Goal: Task Accomplishment & Management: Use online tool/utility

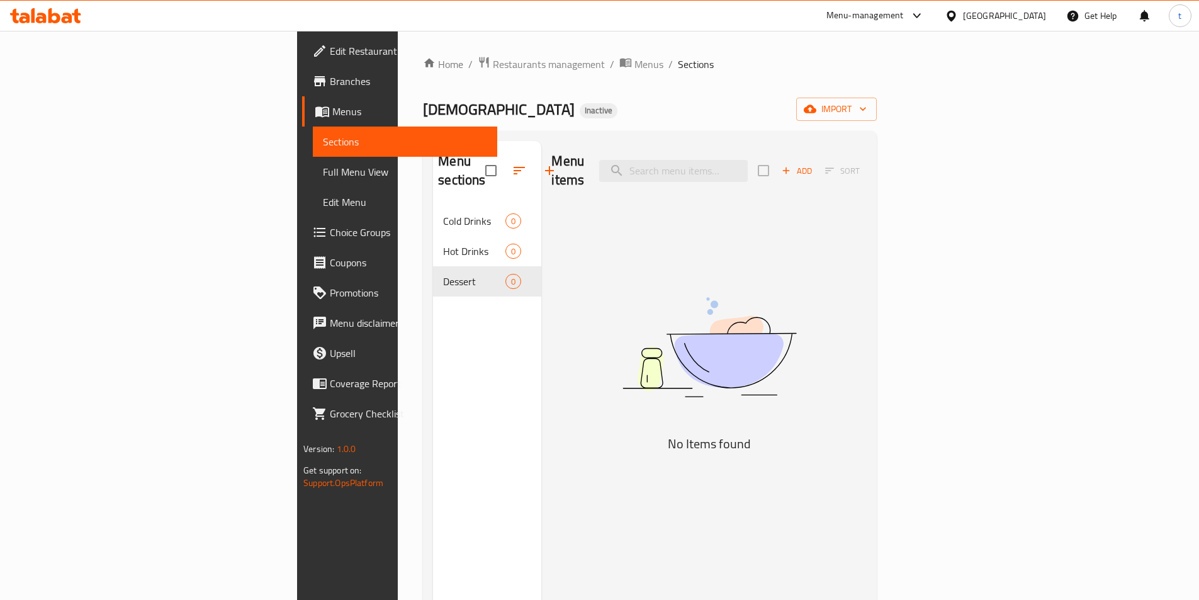
click at [332, 116] on span "Menus" at bounding box center [409, 111] width 155 height 15
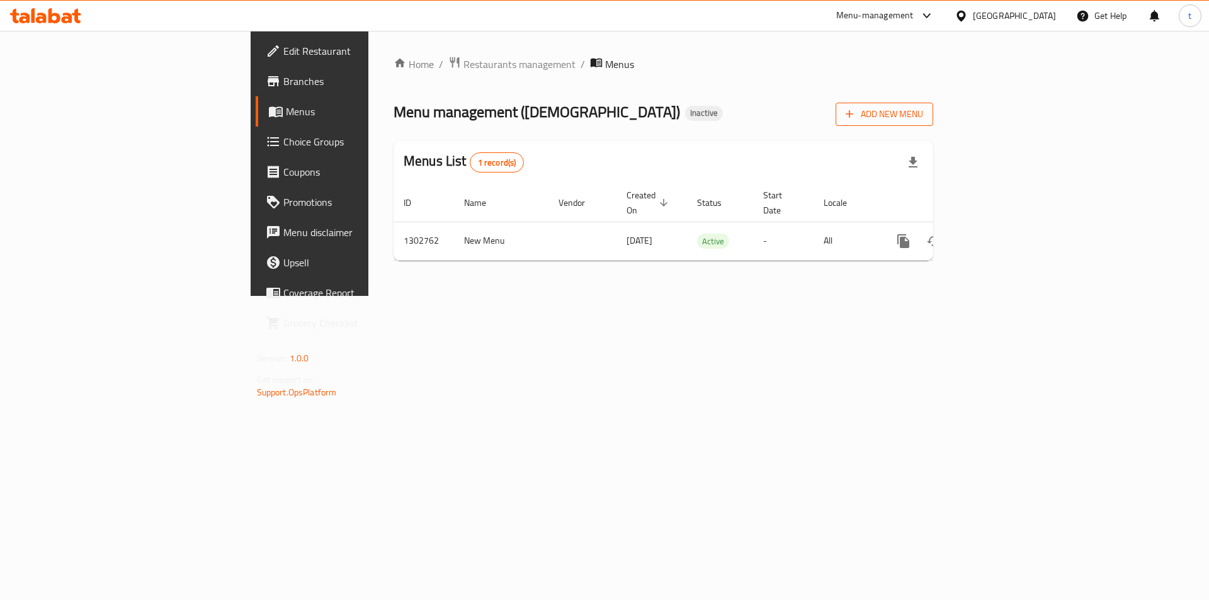
click at [923, 111] on span "Add New Menu" at bounding box center [884, 114] width 77 height 16
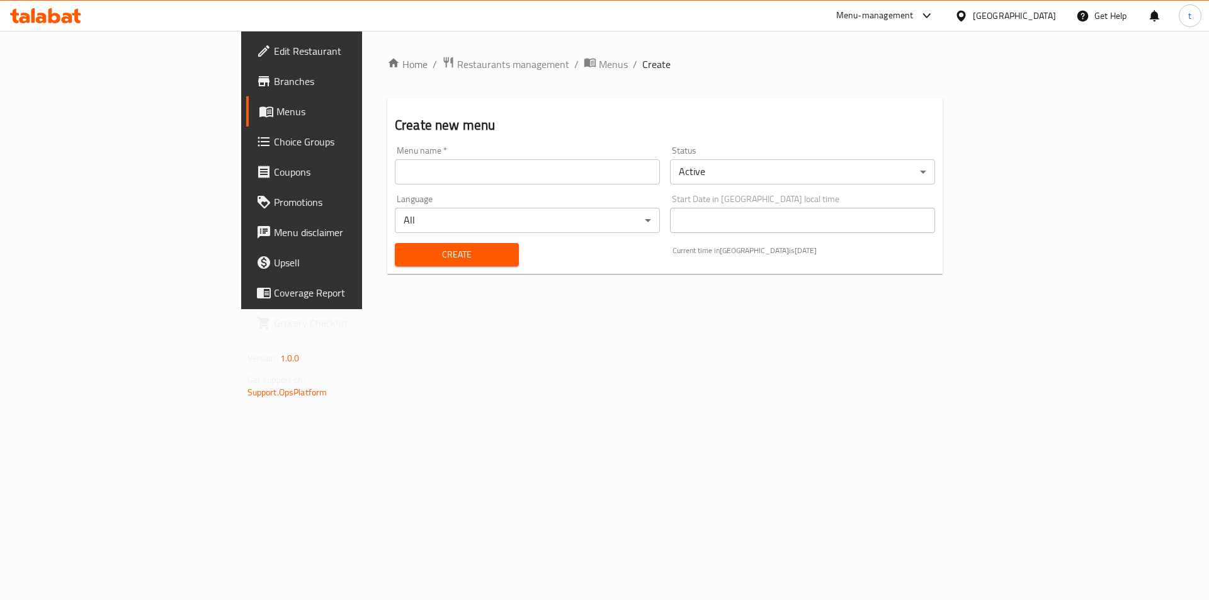
click at [518, 170] on input "text" at bounding box center [527, 171] width 265 height 25
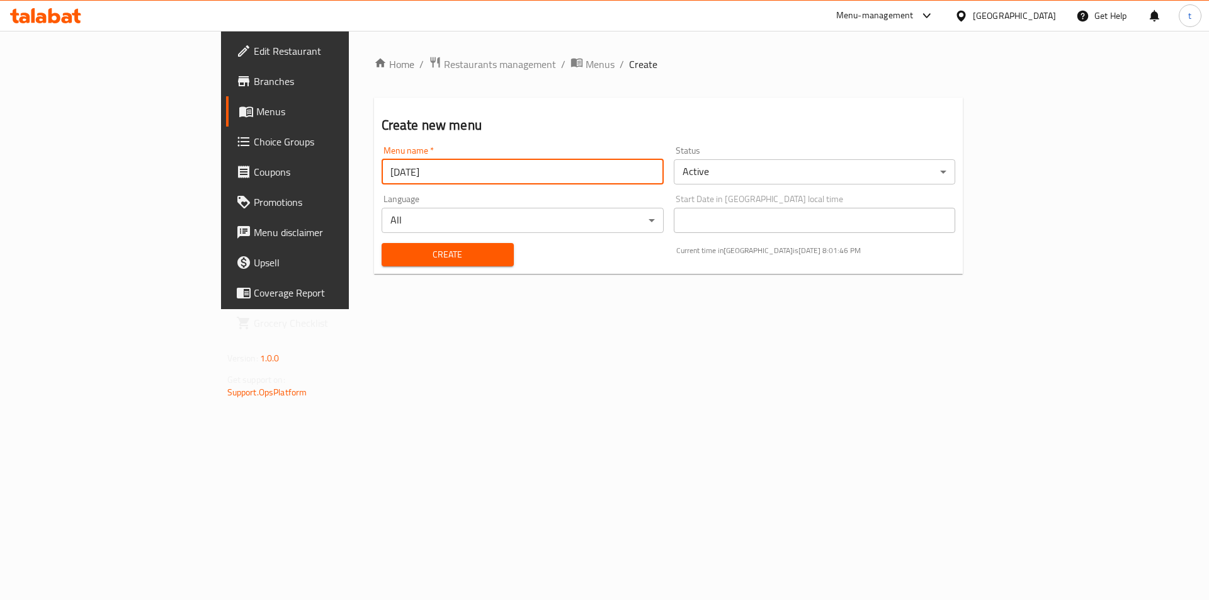
type input "[DATE]"
click at [423, 252] on span "Create" at bounding box center [448, 255] width 112 height 16
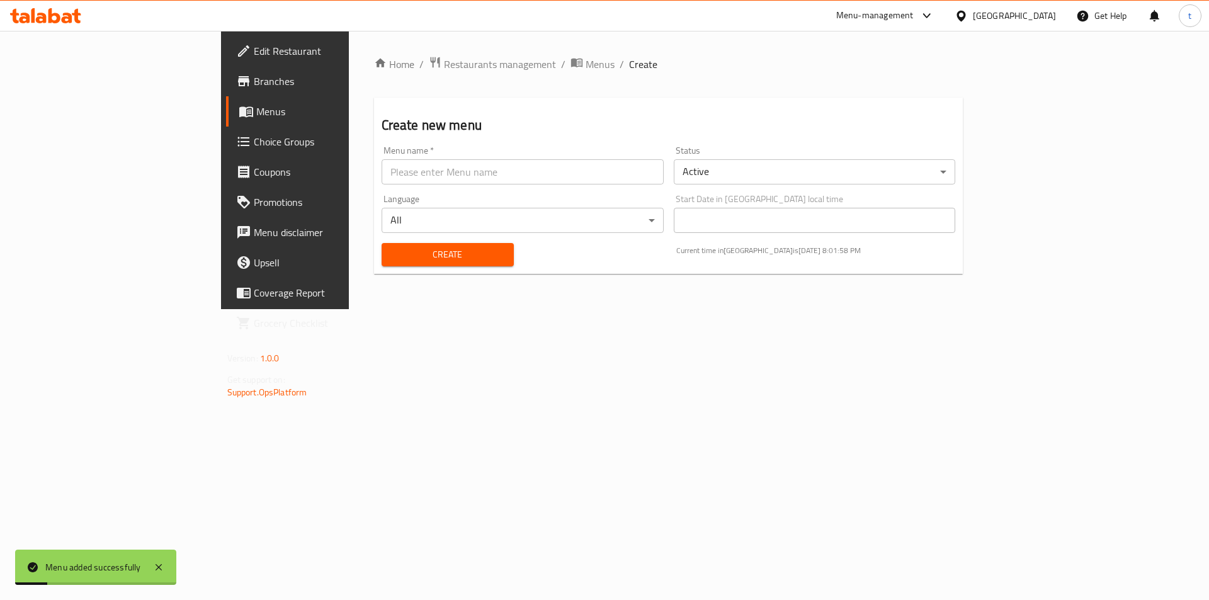
click at [256, 108] on span "Menus" at bounding box center [334, 111] width 157 height 15
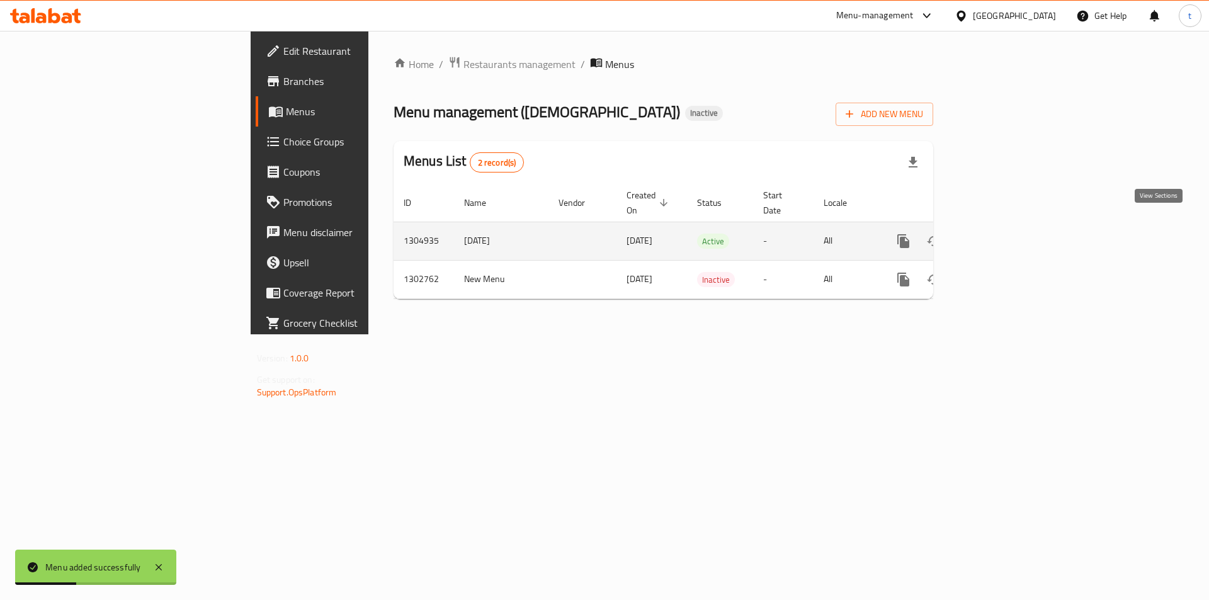
click at [1002, 234] on icon "enhanced table" at bounding box center [994, 241] width 15 height 15
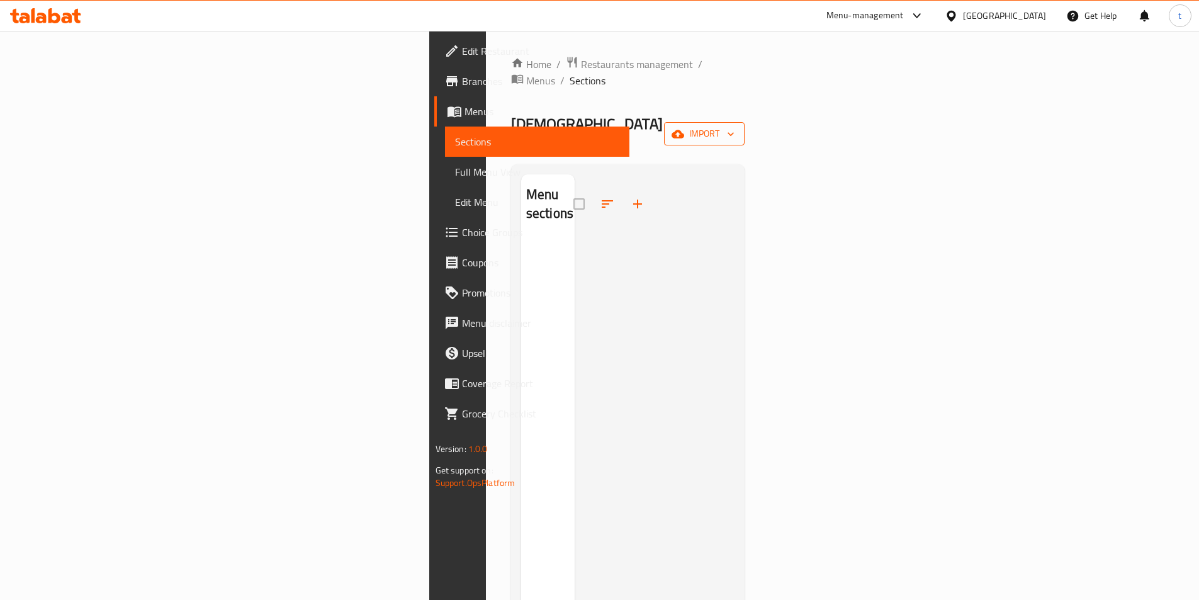
click at [735, 126] on span "import" at bounding box center [704, 134] width 60 height 16
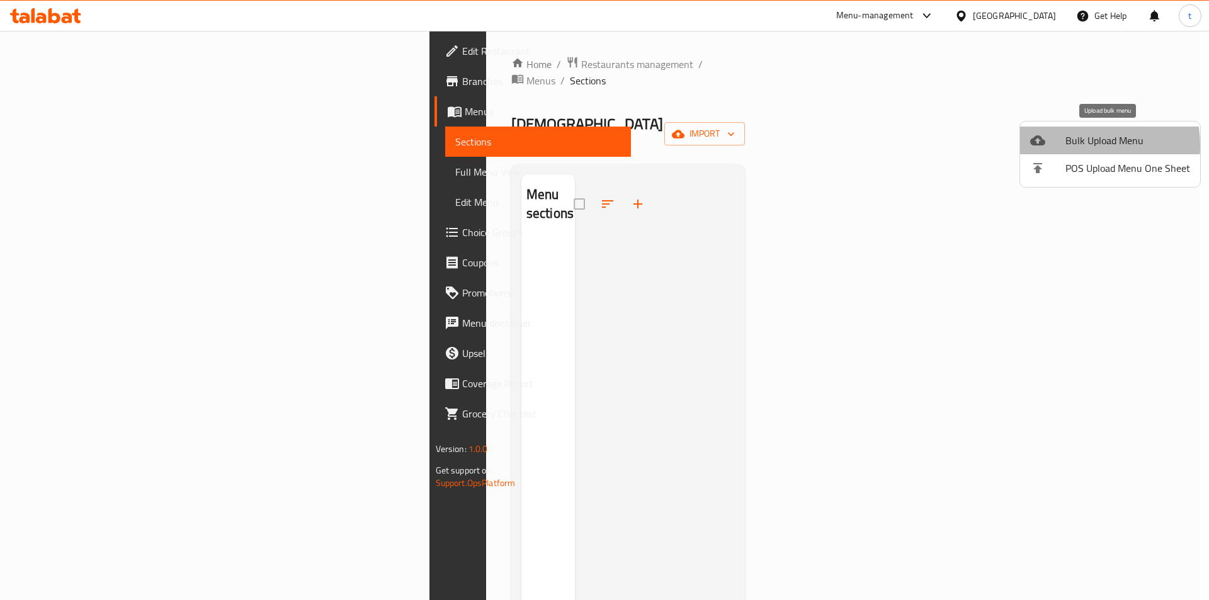
click at [1063, 146] on div at bounding box center [1047, 140] width 35 height 15
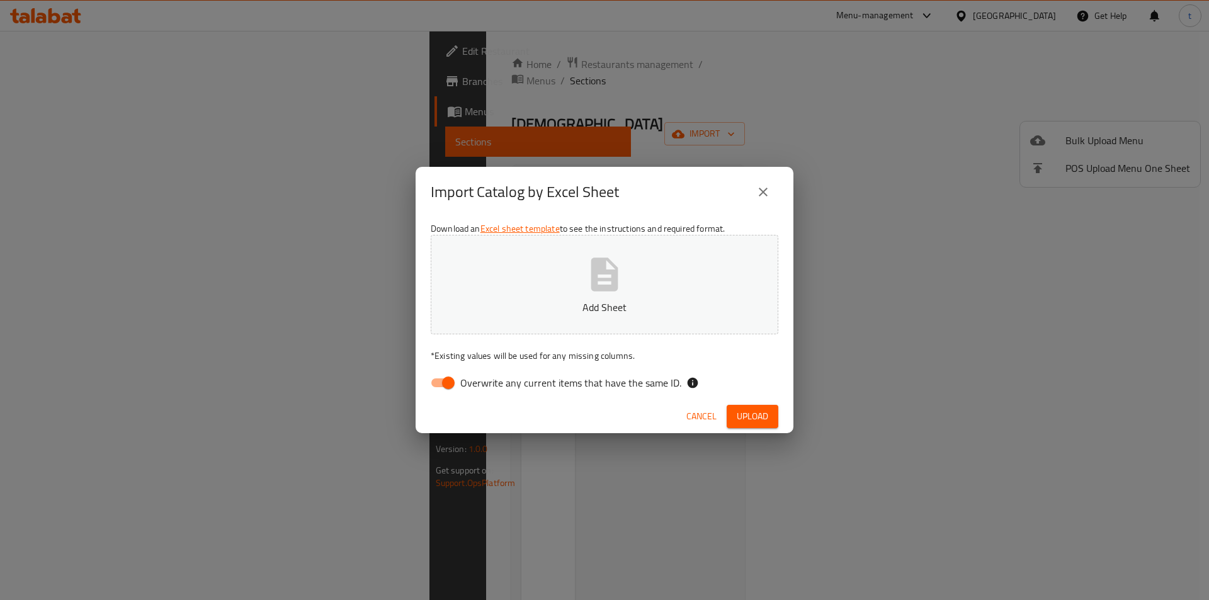
click at [454, 376] on input "Overwrite any current items that have the same ID." at bounding box center [448, 383] width 72 height 24
checkbox input "false"
click at [745, 419] on span "Upload" at bounding box center [752, 417] width 31 height 16
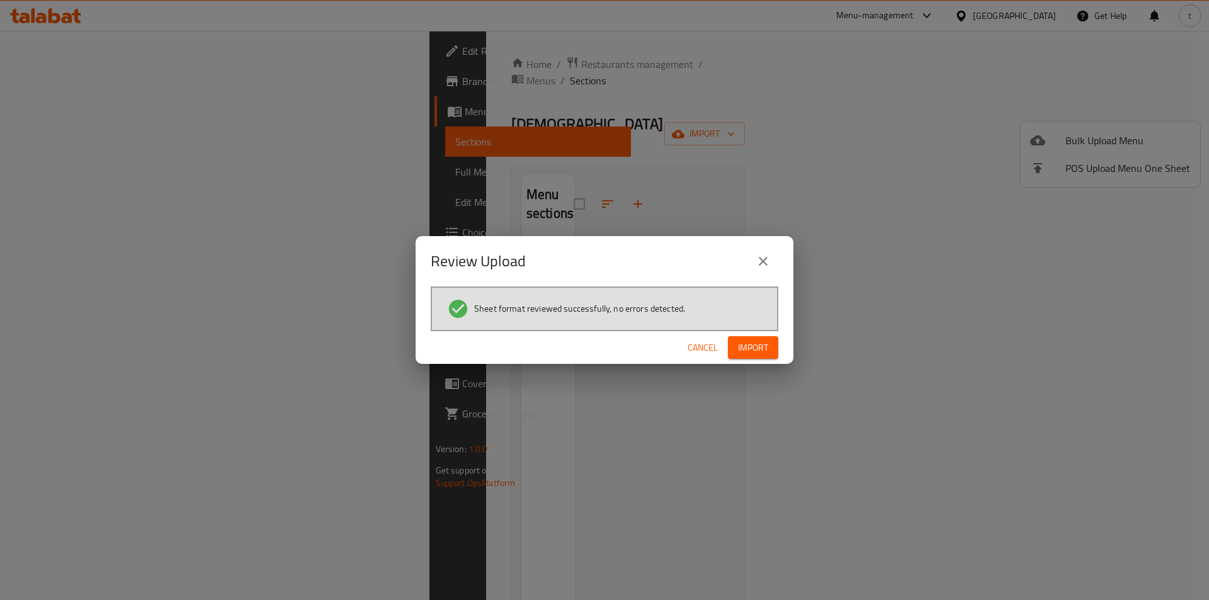
click at [761, 351] on span "Import" at bounding box center [753, 348] width 30 height 16
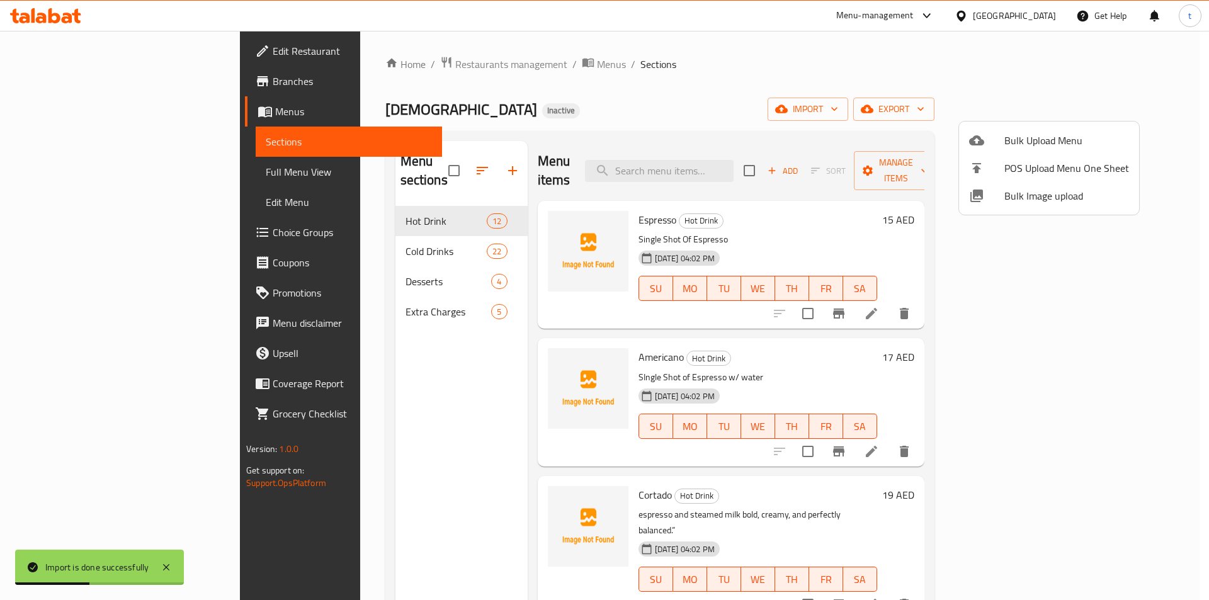
click at [75, 172] on div at bounding box center [604, 300] width 1209 height 600
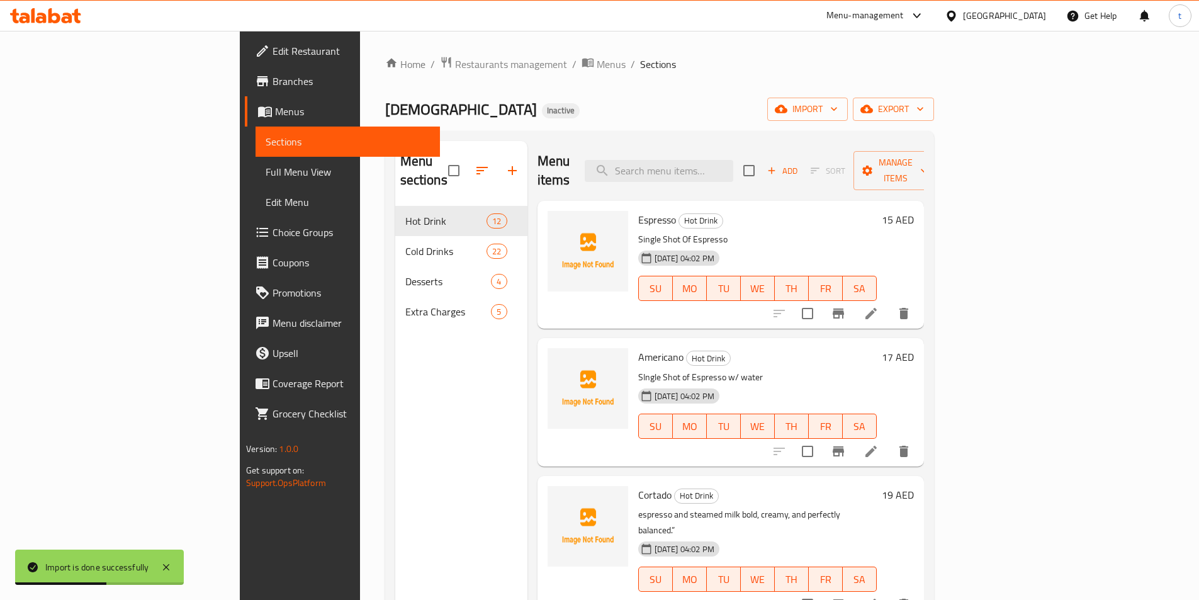
click at [266, 172] on span "Full Menu View" at bounding box center [348, 171] width 164 height 15
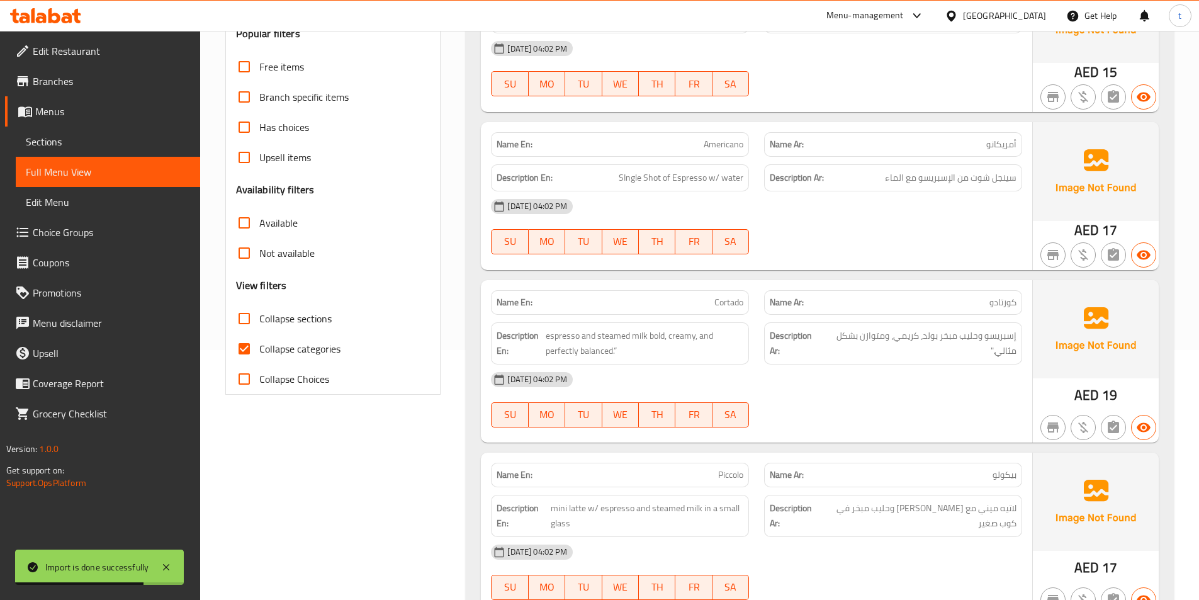
scroll to position [252, 0]
click at [241, 339] on input "Collapse categories" at bounding box center [244, 347] width 30 height 30
checkbox input "false"
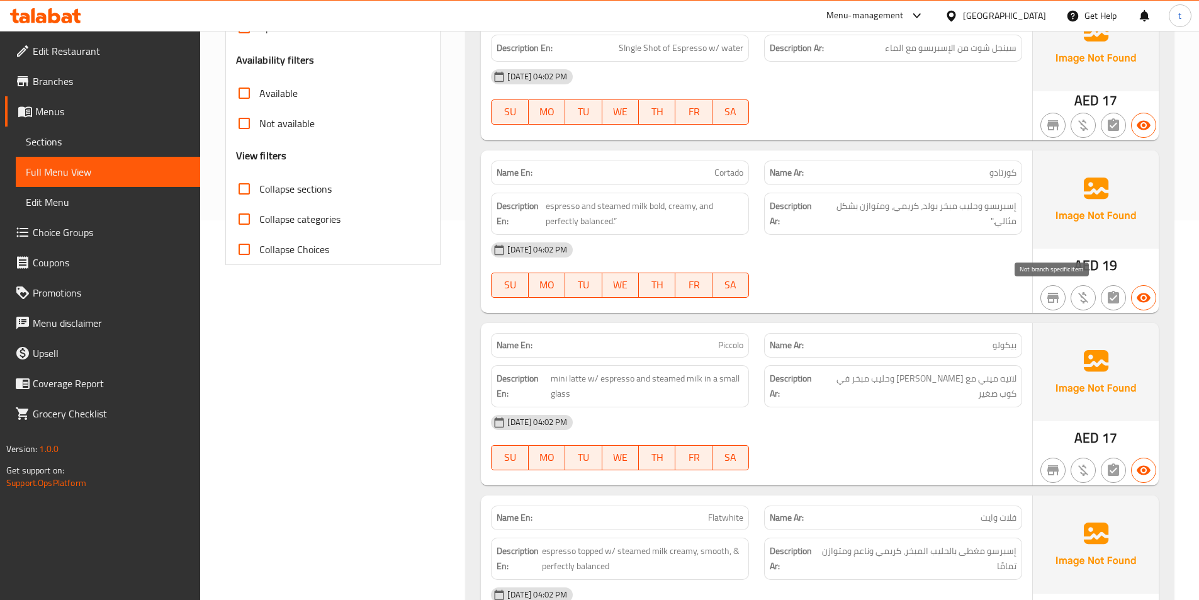
scroll to position [441, 0]
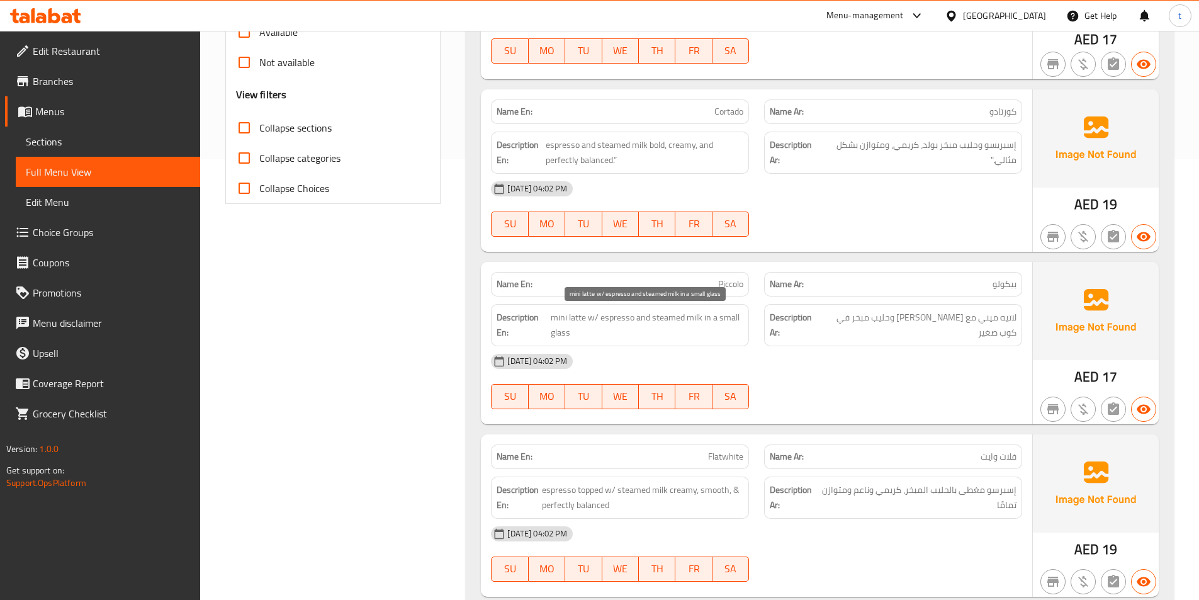
click at [564, 331] on span "mini latte w/ espresso and steamed milk in a small glass" at bounding box center [647, 325] width 193 height 31
copy span "glass"
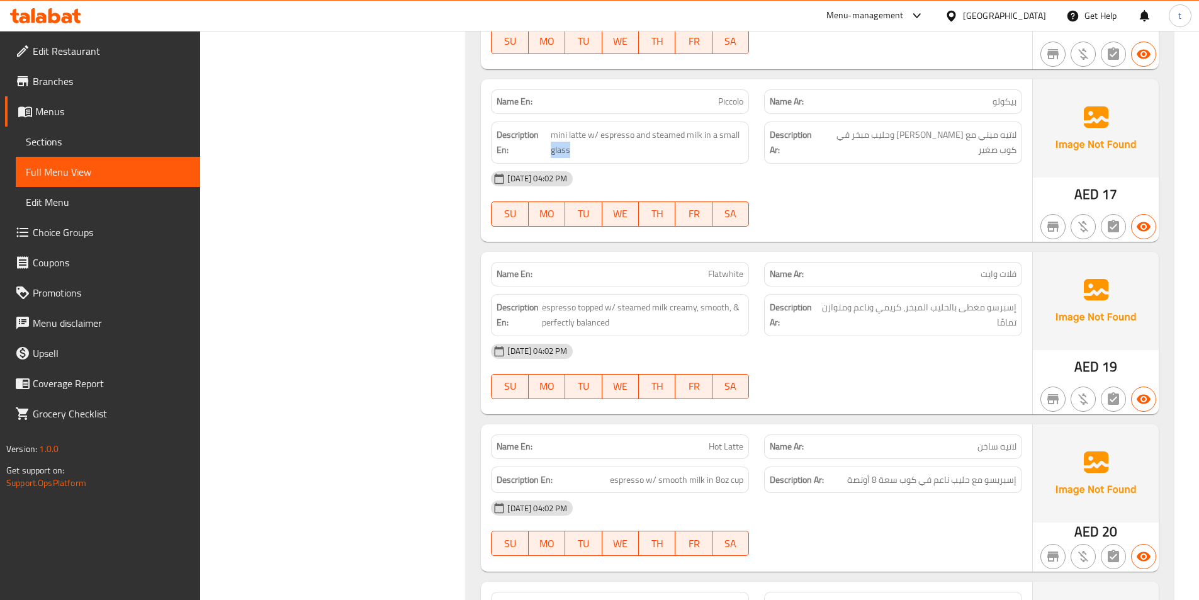
scroll to position [630, 0]
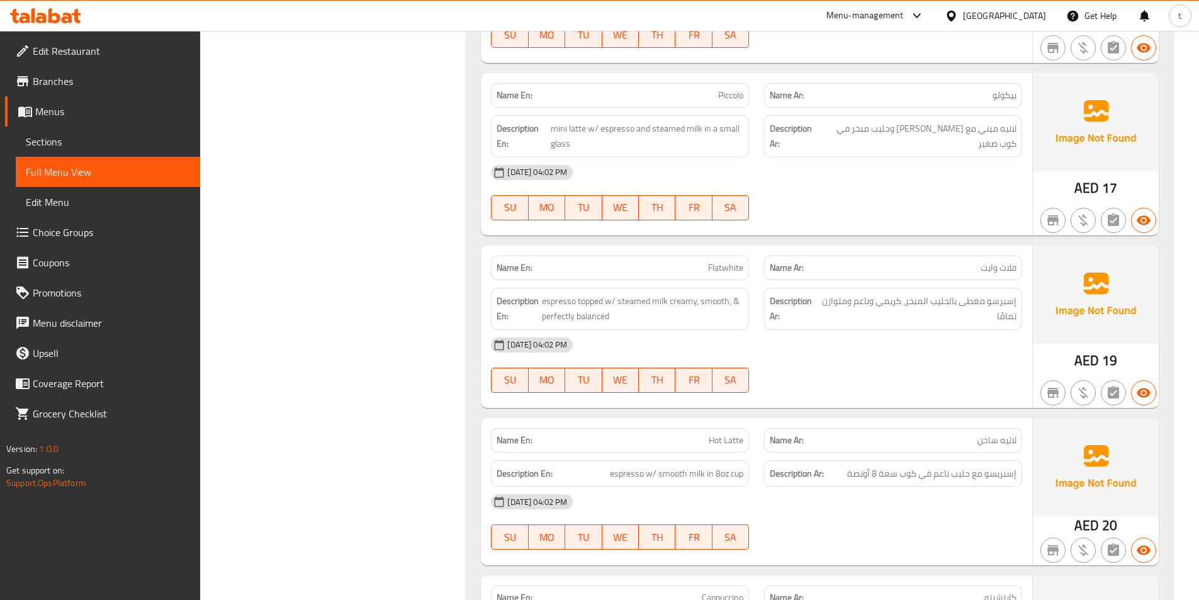
drag, startPoint x: 246, startPoint y: 1, endPoint x: 722, endPoint y: 125, distance: 492.1
click at [716, 128] on span "mini latte w/ espresso and steamed milk in a small glass" at bounding box center [647, 136] width 193 height 31
drag, startPoint x: 719, startPoint y: 127, endPoint x: 630, endPoint y: 152, distance: 92.9
click at [630, 152] on div "Description En: mini latte w/ espresso and steamed milk in a small glass" at bounding box center [620, 136] width 258 height 42
copy span "small glass"
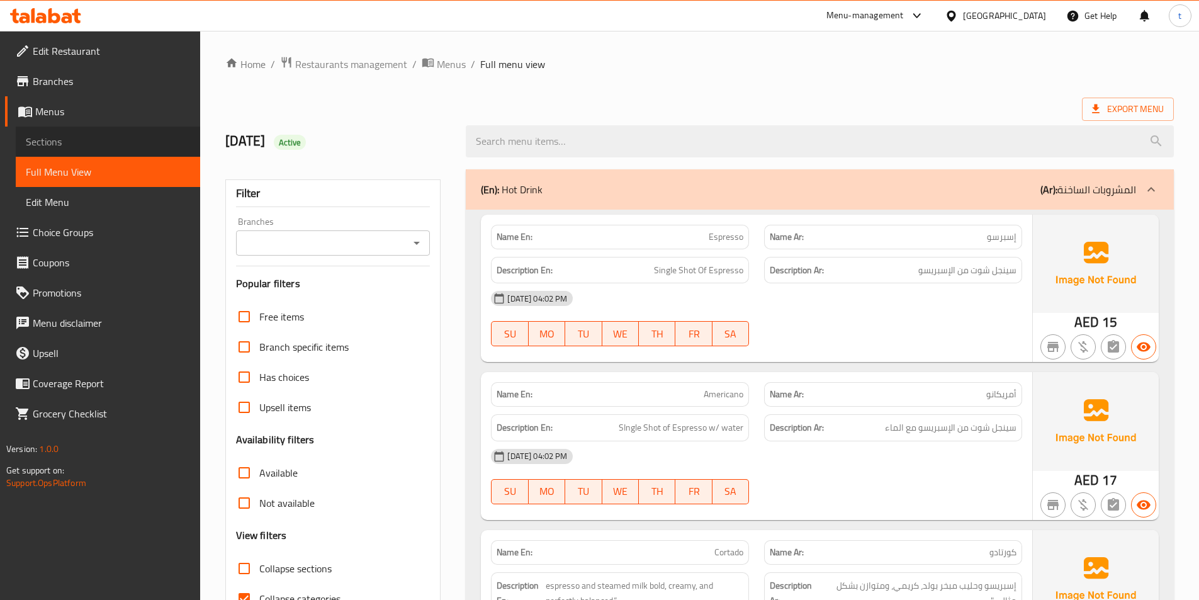
click at [35, 134] on span "Sections" at bounding box center [108, 141] width 164 height 15
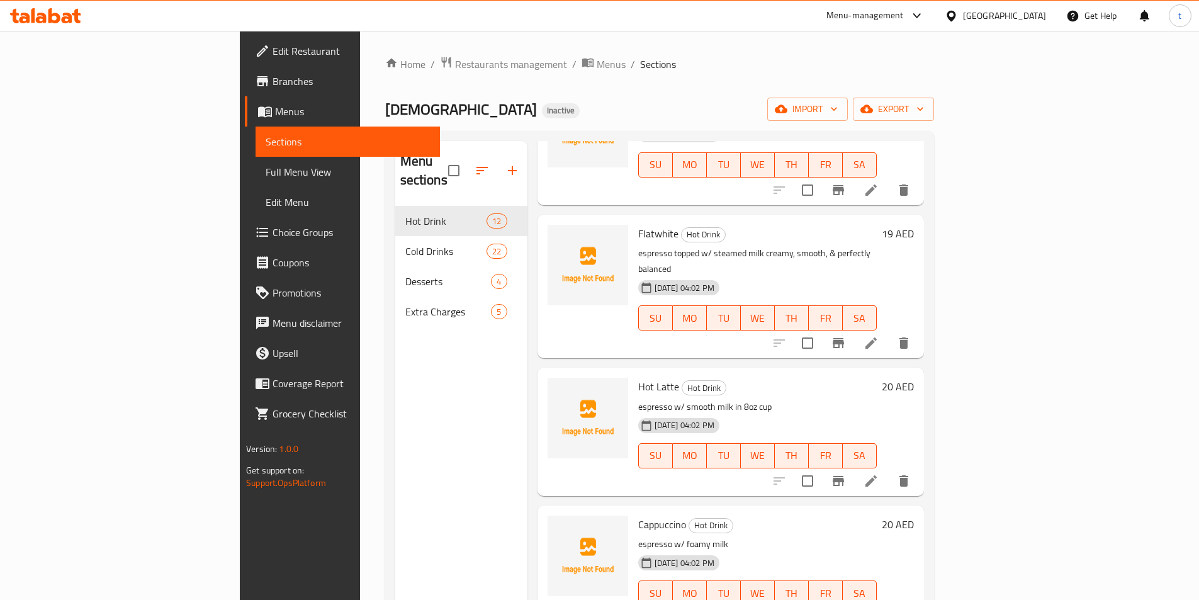
scroll to position [441, 0]
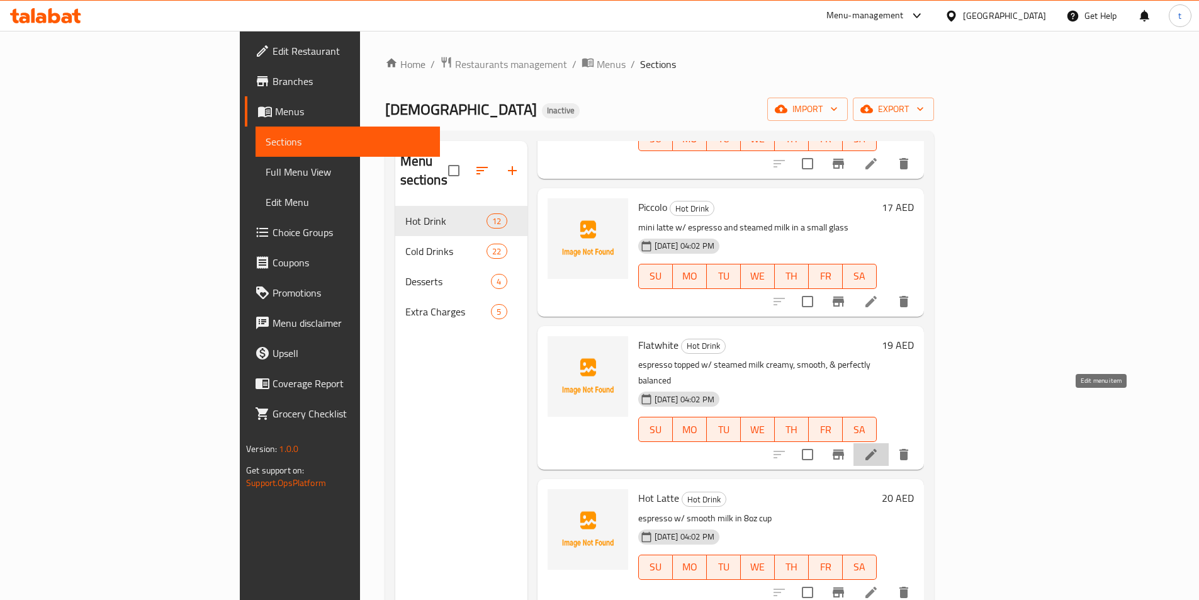
click at [879, 447] on icon at bounding box center [871, 454] width 15 height 15
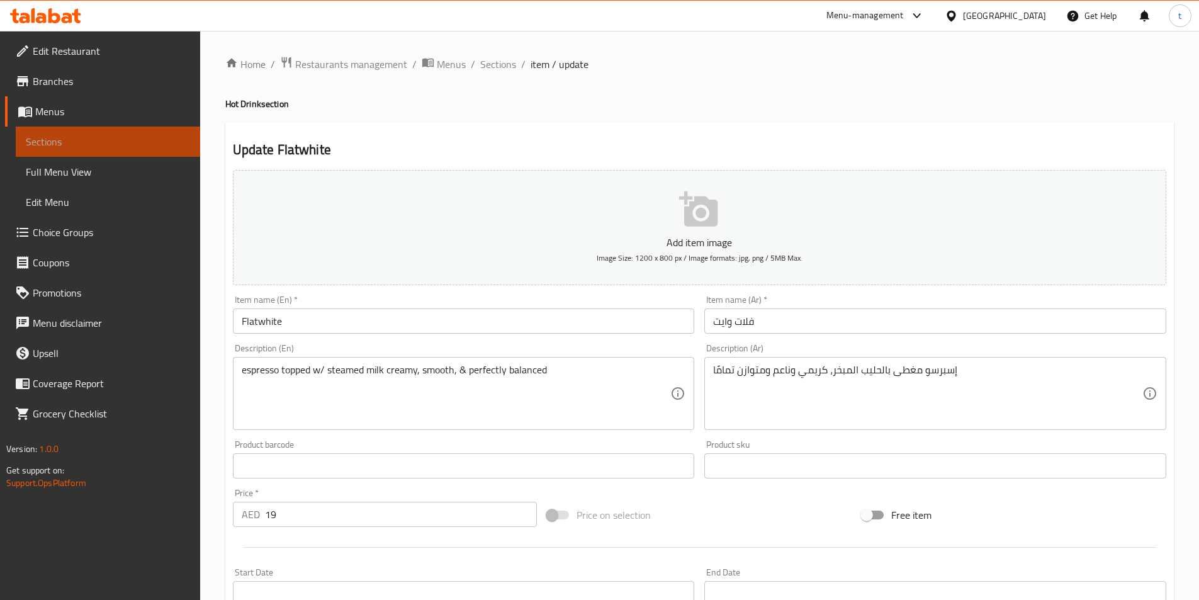
drag, startPoint x: 90, startPoint y: 140, endPoint x: 186, endPoint y: 168, distance: 99.8
click at [89, 140] on span "Sections" at bounding box center [108, 141] width 164 height 15
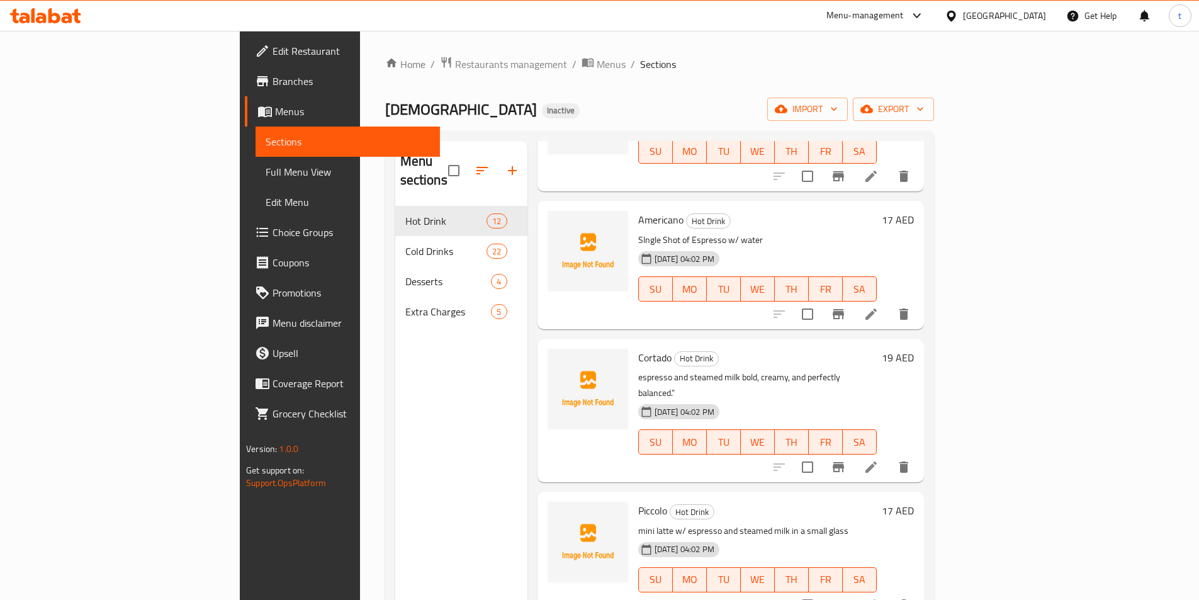
scroll to position [263, 0]
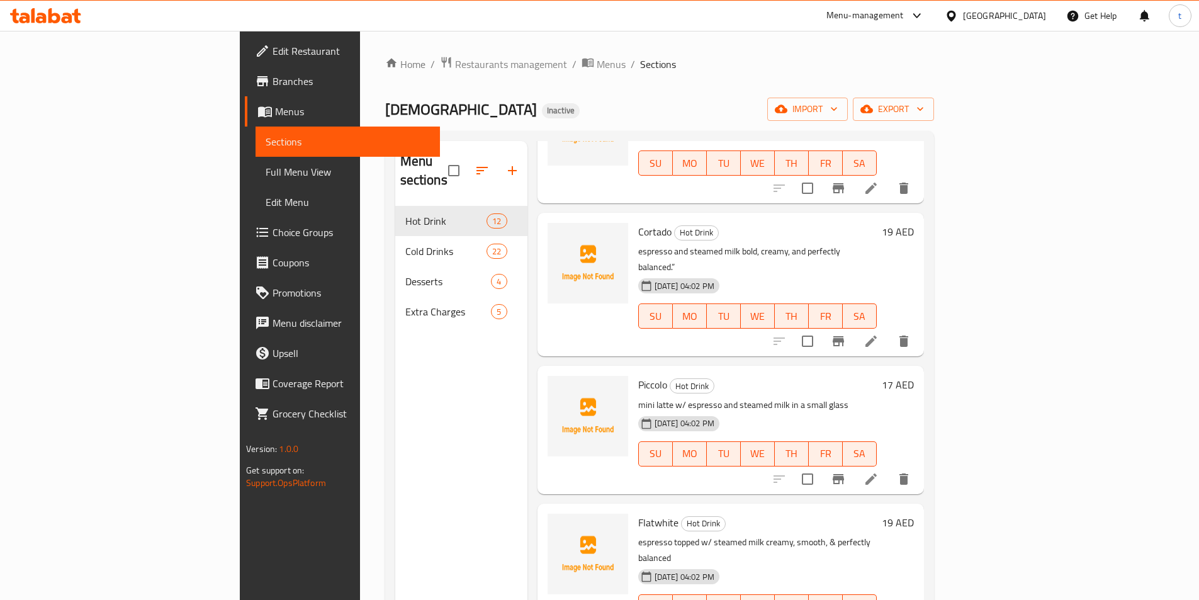
click at [889, 468] on li at bounding box center [871, 479] width 35 height 23
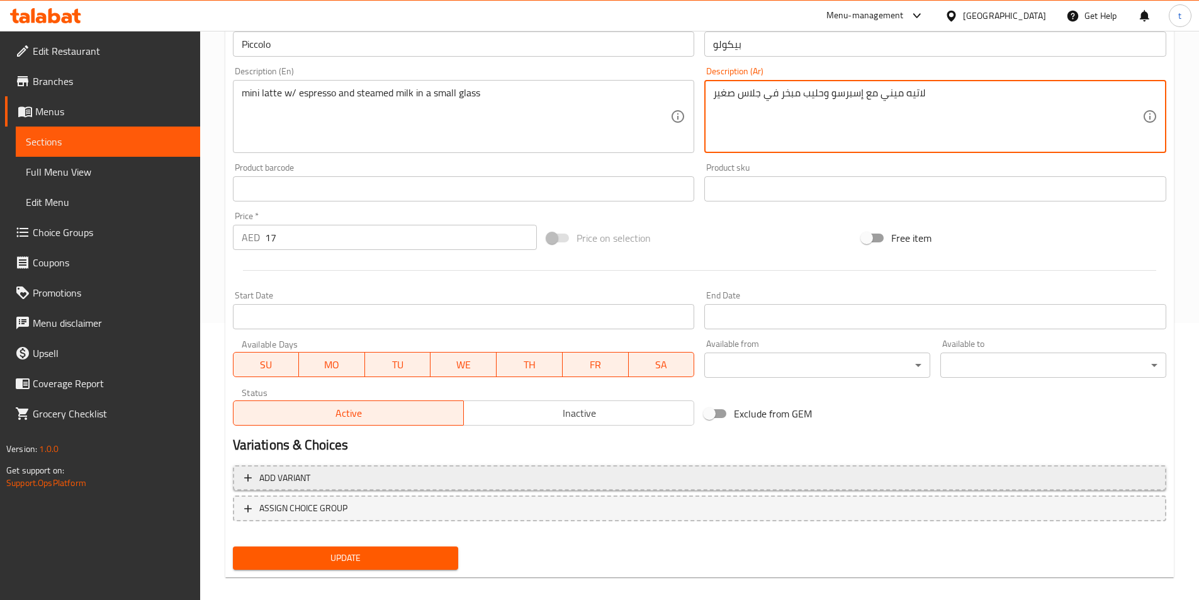
scroll to position [290, 0]
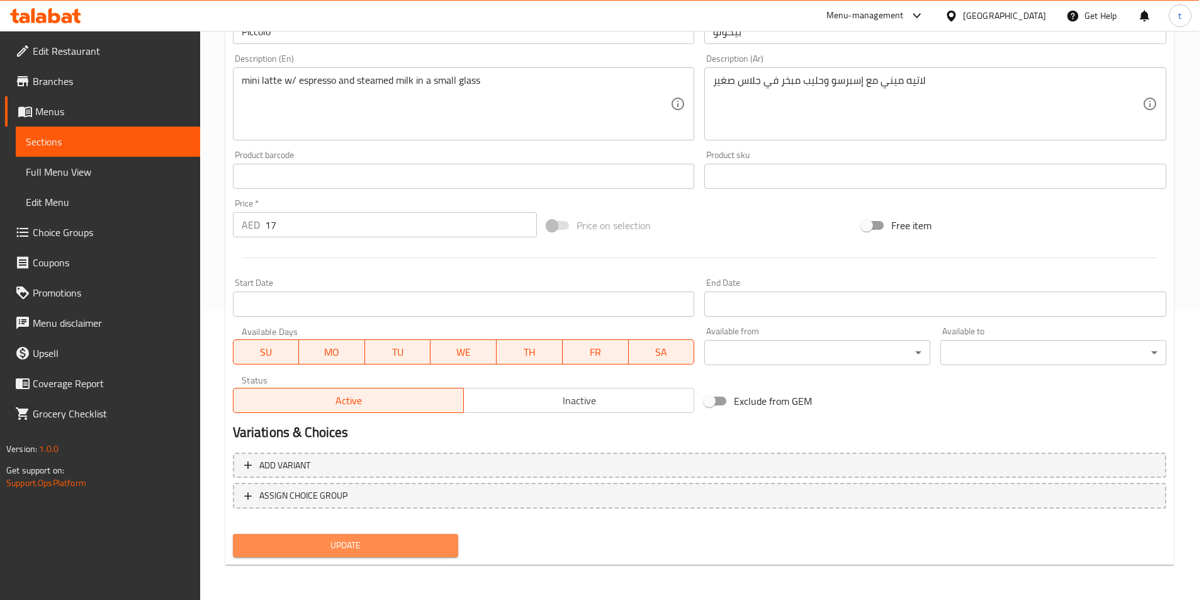
click at [407, 547] on span "Update" at bounding box center [346, 546] width 206 height 16
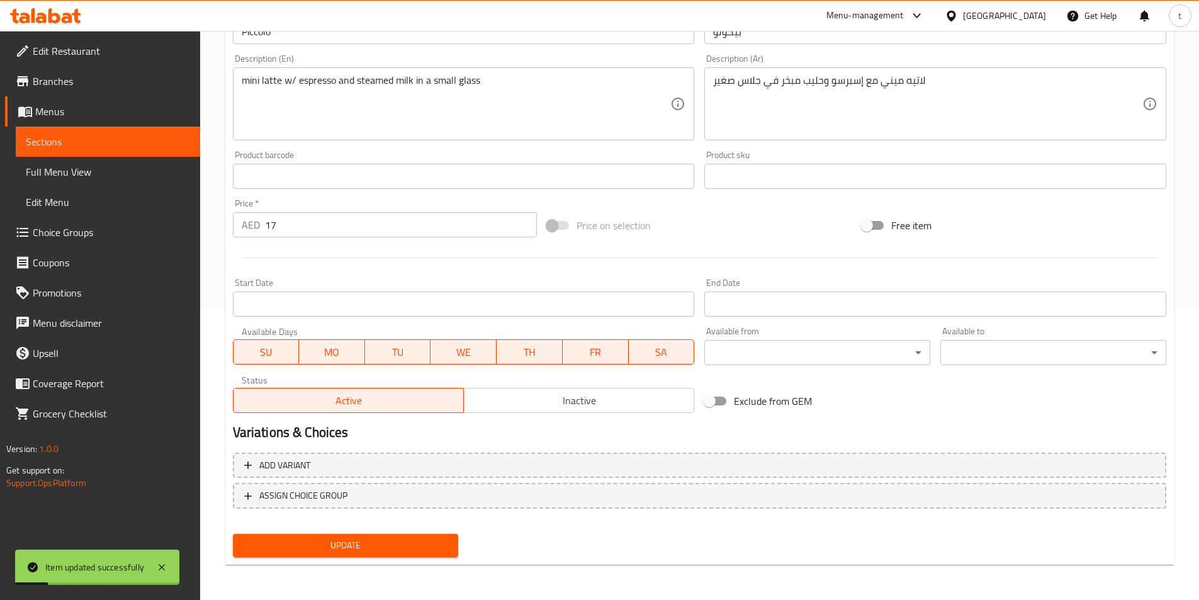
click at [749, 81] on textarea "لاتيه ميني مع إسبرسو وحليب مبخر في جلاس صغير" at bounding box center [927, 104] width 429 height 60
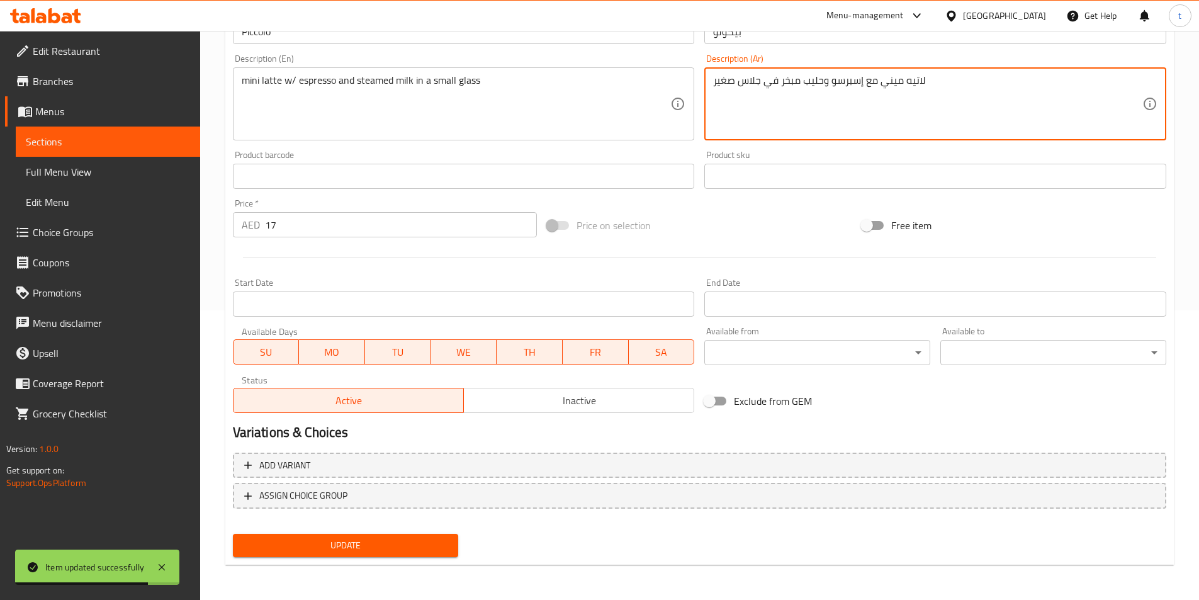
click at [751, 79] on textarea "لاتيه ميني مع إسبرسو وحليب مبخر في جلاس صغير" at bounding box center [927, 104] width 429 height 60
click at [742, 81] on textarea "لاتيه ميني مع إسبرسو وحليب مبخر في جلاس صغير" at bounding box center [927, 104] width 429 height 60
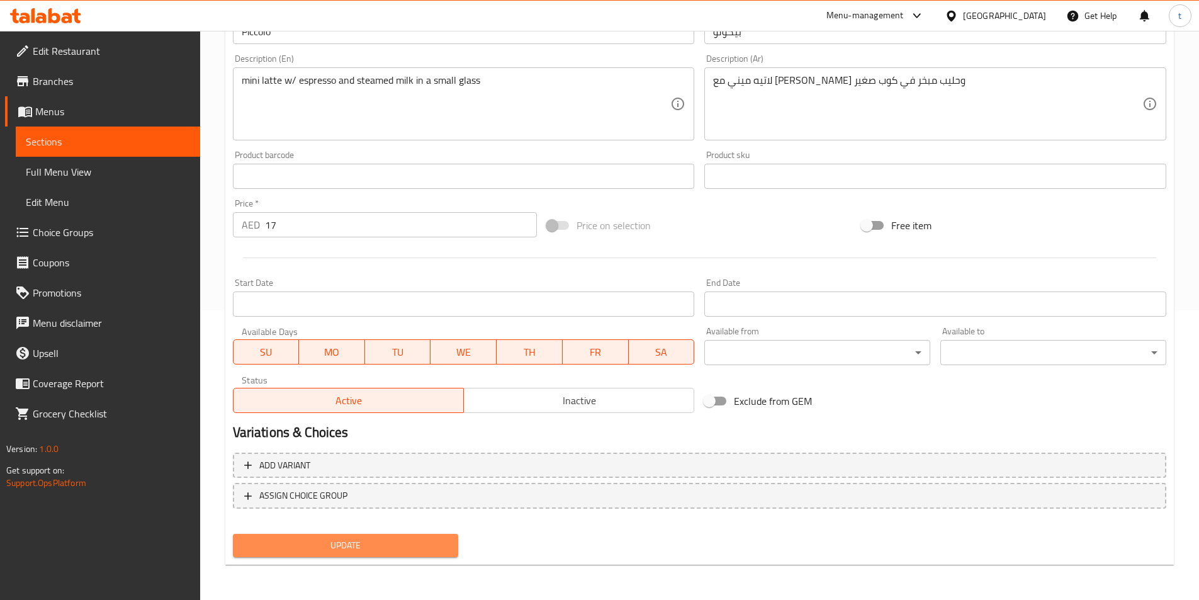
click at [282, 545] on span "Update" at bounding box center [346, 546] width 206 height 16
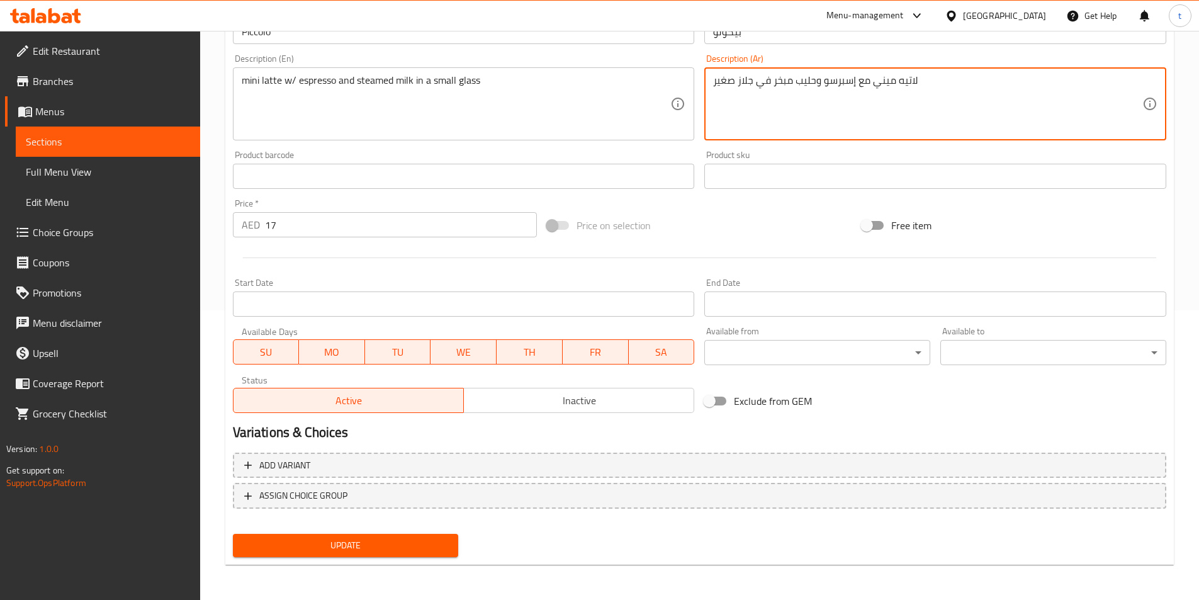
click at [409, 545] on span "Update" at bounding box center [346, 546] width 206 height 16
type textarea "لاتيه ميني مع [PERSON_NAME] وحليب مبخر في كوب صغير"
click at [360, 550] on span "Update" at bounding box center [346, 546] width 206 height 16
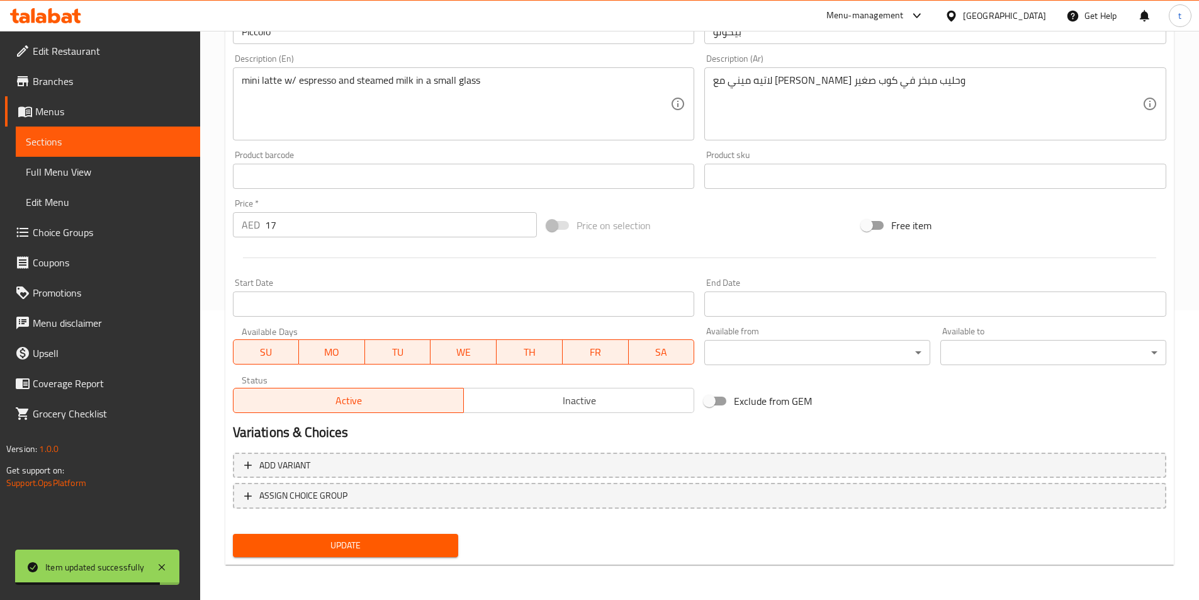
click at [45, 135] on span "Sections" at bounding box center [108, 141] width 164 height 15
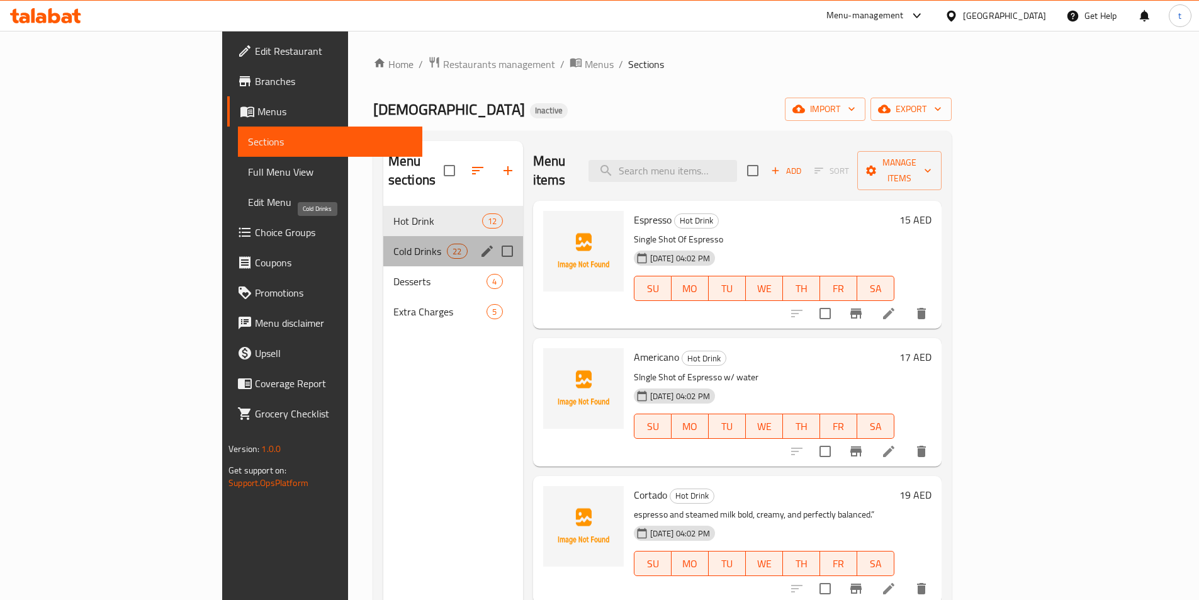
click at [394, 244] on span "Cold Drinks" at bounding box center [421, 251] width 54 height 15
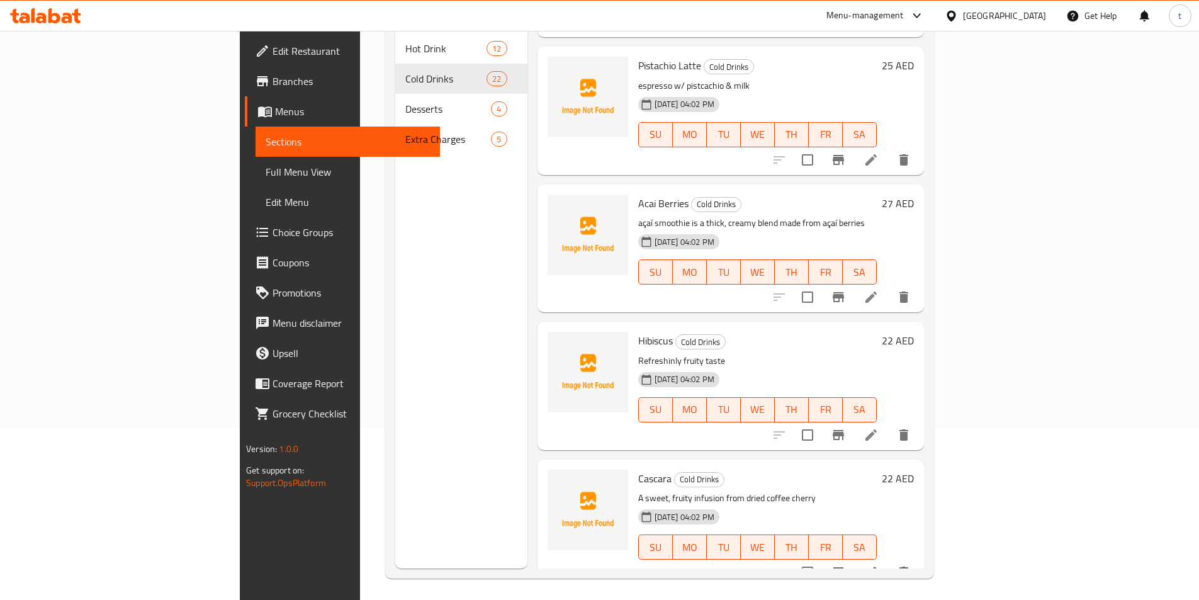
scroll to position [176, 0]
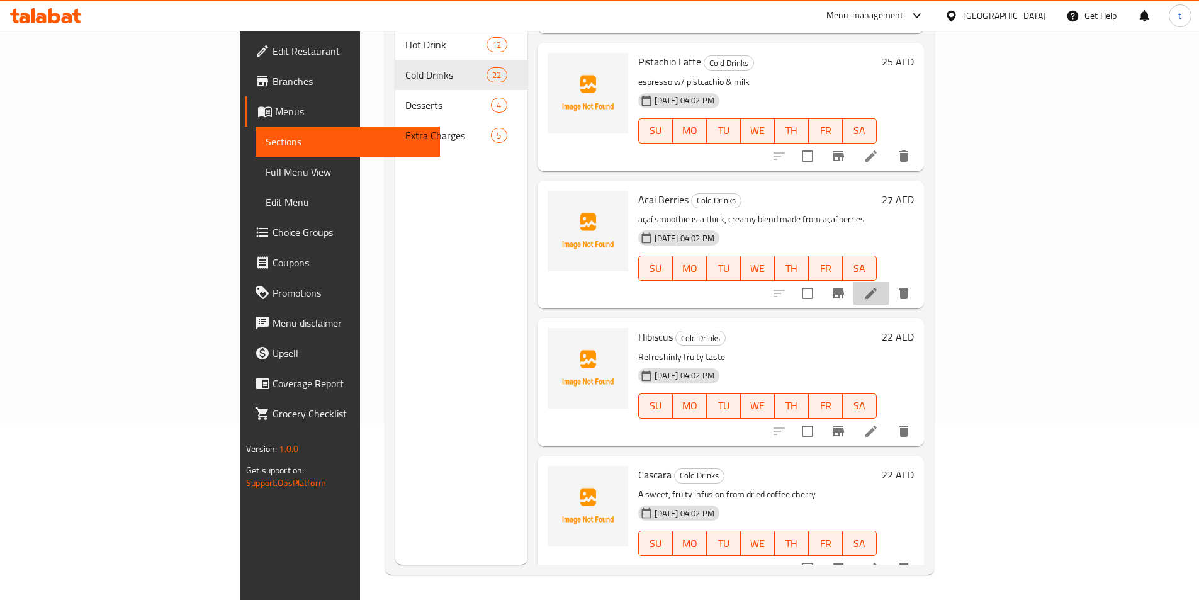
click at [889, 285] on li at bounding box center [871, 293] width 35 height 23
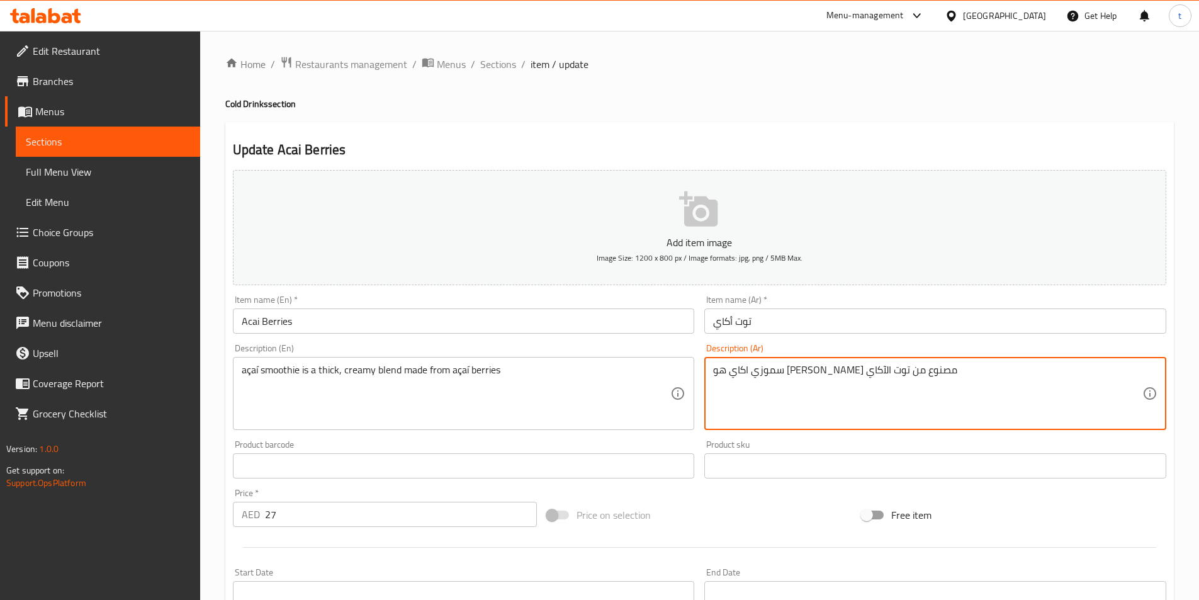
click at [814, 374] on textarea "سموزي اكاي هو سميك كريمي مصنوع من توت الآكاي" at bounding box center [927, 394] width 429 height 60
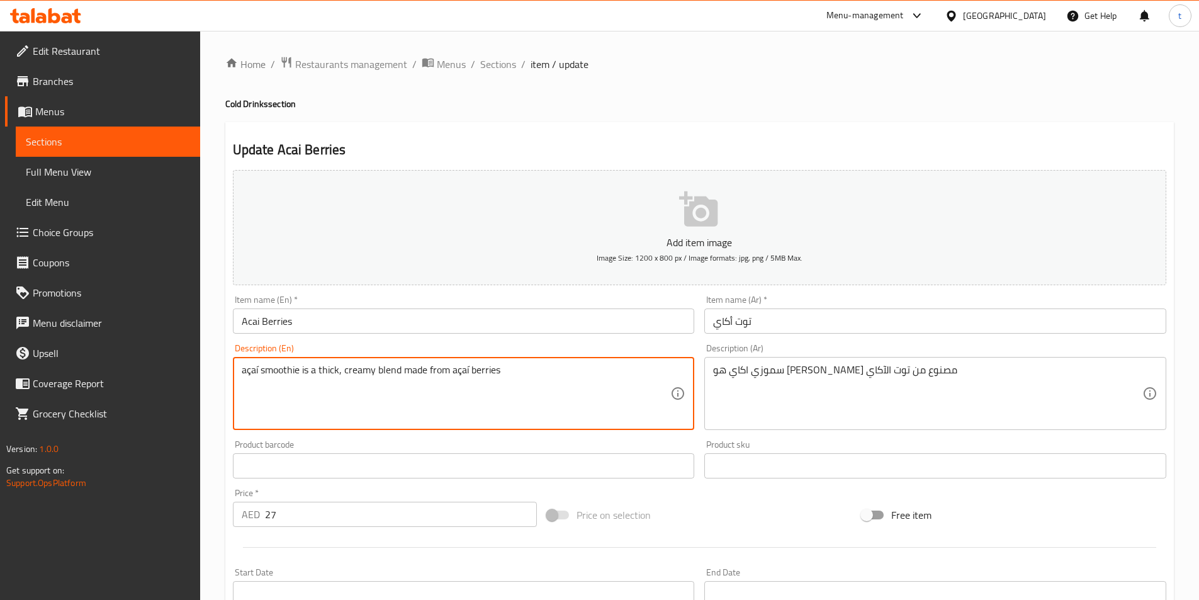
drag, startPoint x: 374, startPoint y: 370, endPoint x: 507, endPoint y: 371, distance: 132.9
click at [392, 365] on textarea "açaí smoothie is a thick, creamy blend made from açaí berries" at bounding box center [456, 394] width 429 height 60
drag, startPoint x: 377, startPoint y: 368, endPoint x: 507, endPoint y: 378, distance: 130.1
click at [507, 378] on textarea "açaí smoothie is a thick, creamy blend made from açaí berries" at bounding box center [456, 394] width 429 height 60
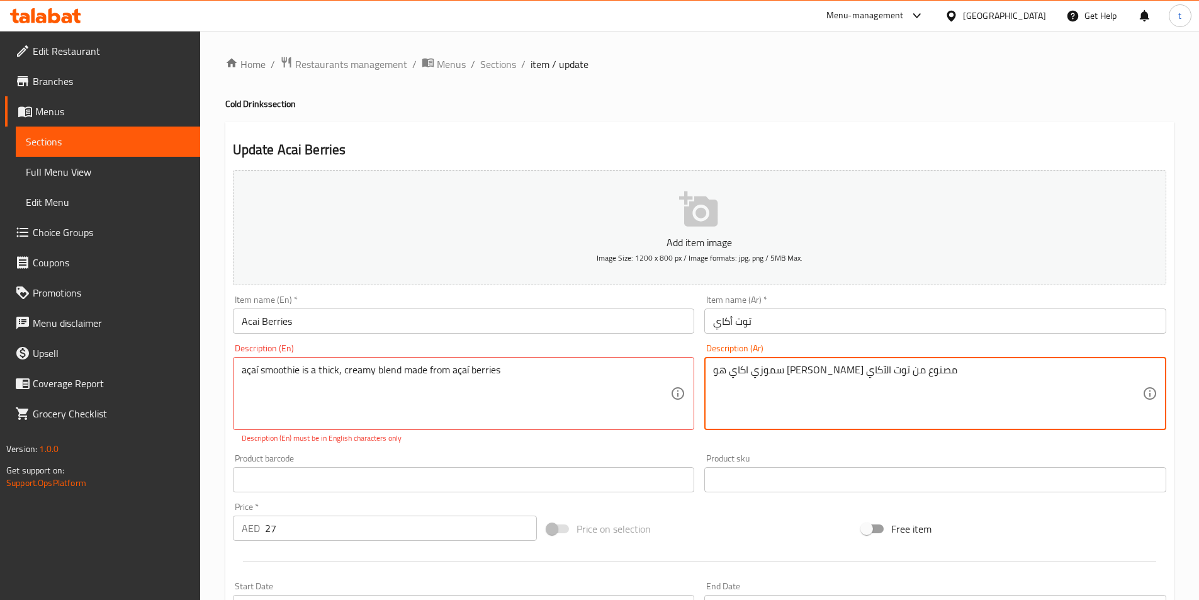
click at [844, 370] on textarea "سموزي اكاي هو سميك كريمي مصنوع من توت الآكاي" at bounding box center [927, 394] width 429 height 60
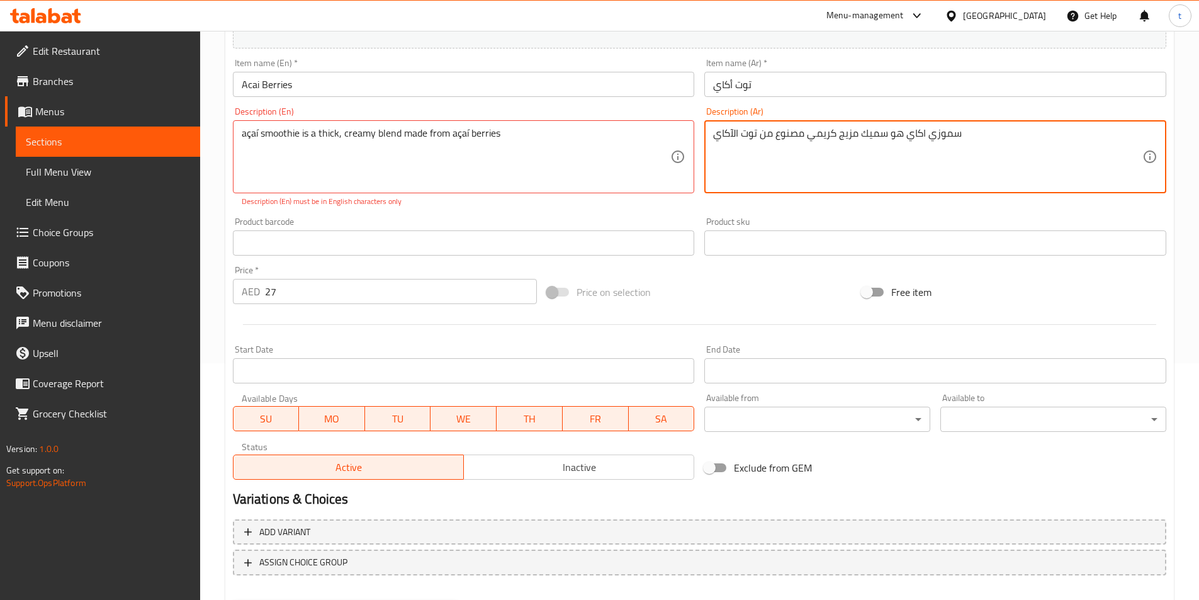
scroll to position [303, 0]
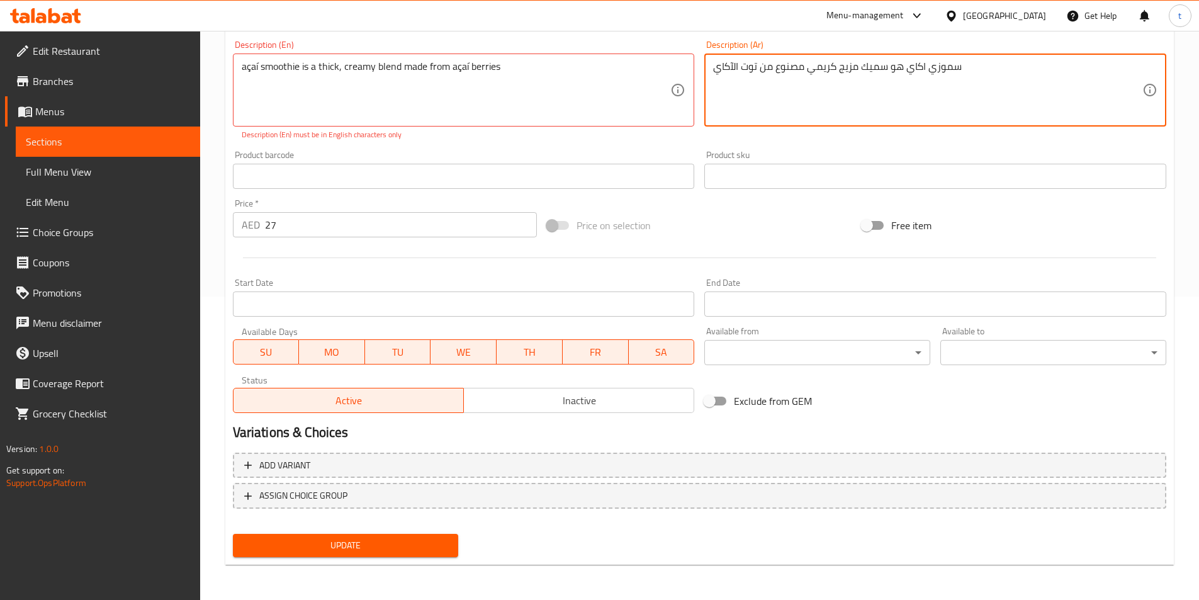
type textarea "سموزي اكاي هو سميك مزيج كريمي مصنوع من توت الآكاي"
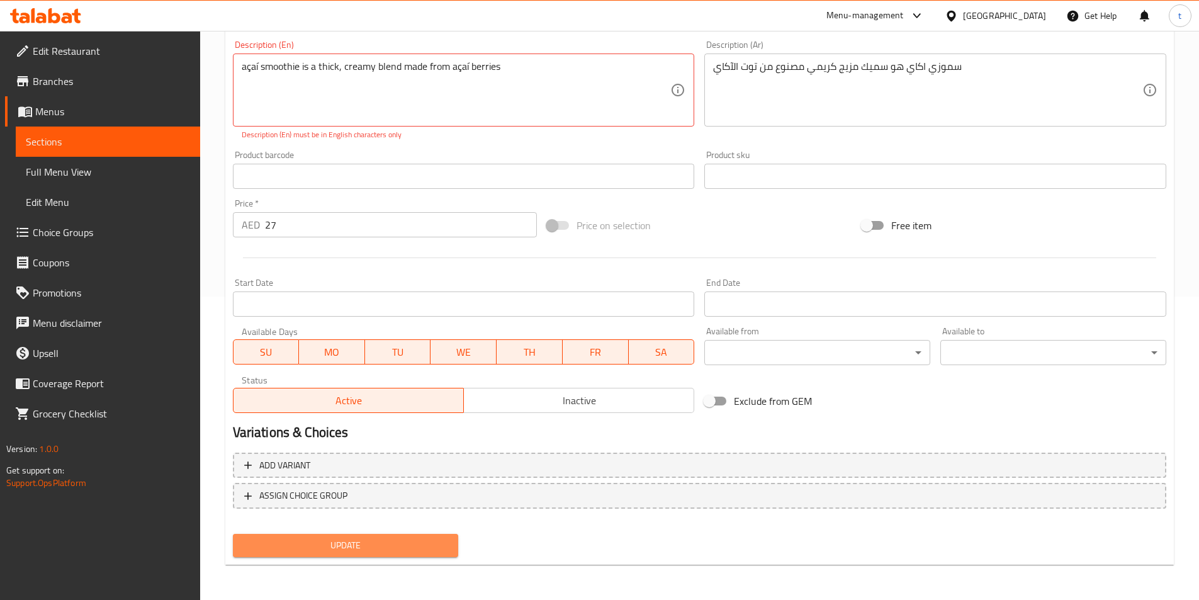
click at [414, 544] on span "Update" at bounding box center [346, 546] width 206 height 16
click at [412, 547] on span "Update" at bounding box center [346, 546] width 206 height 16
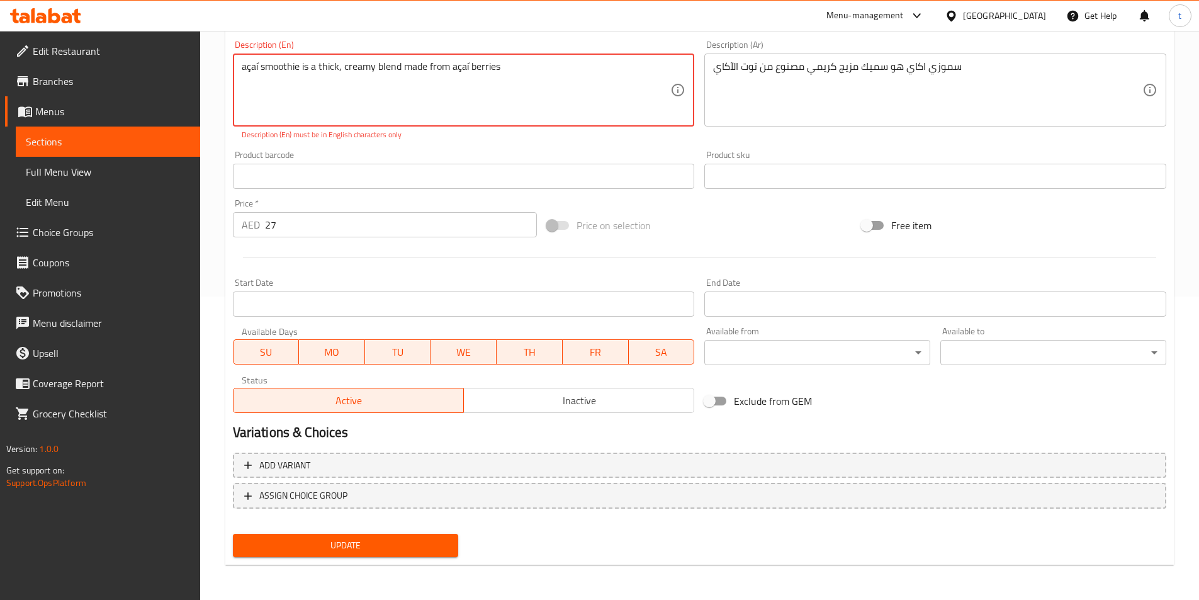
click at [578, 80] on textarea "açaí smoothie is a thick, creamy blend made from açaí berries" at bounding box center [456, 90] width 429 height 60
click at [380, 555] on button "Update" at bounding box center [346, 545] width 226 height 23
click at [251, 61] on textarea "açaí smoothie is a thick, creamy blend made from açaí berries" at bounding box center [456, 90] width 429 height 60
click at [251, 68] on textarea "açai smoothie is a thick, creamy blend made from açaí berries" at bounding box center [456, 90] width 429 height 60
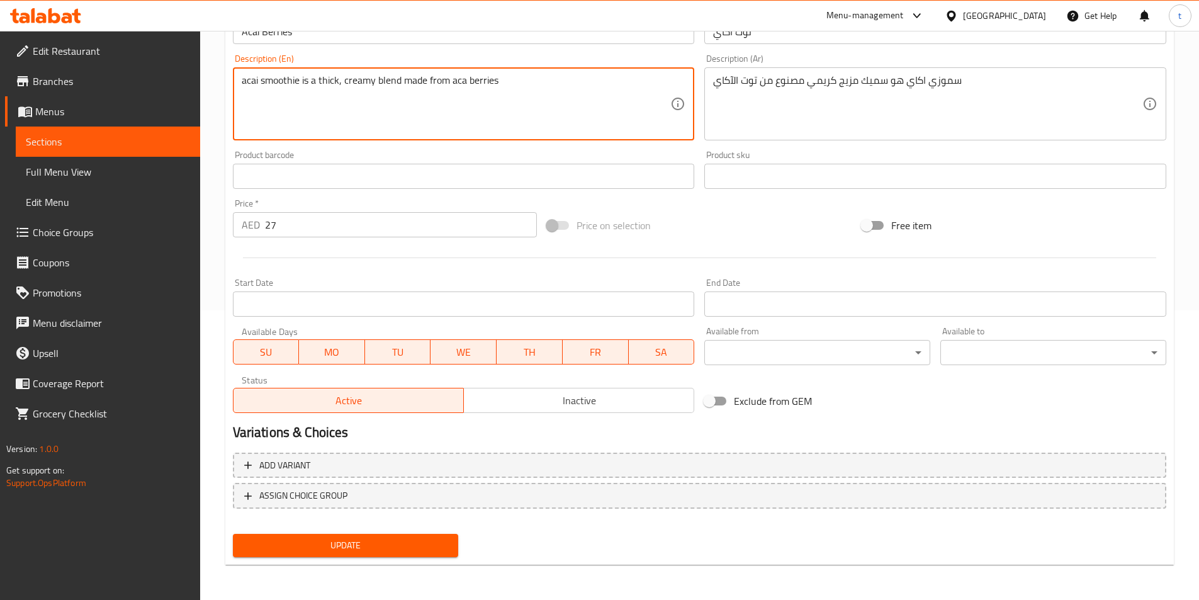
scroll to position [290, 0]
type textarea "acai smoothie is a thick, creamy blend made from acai berries"
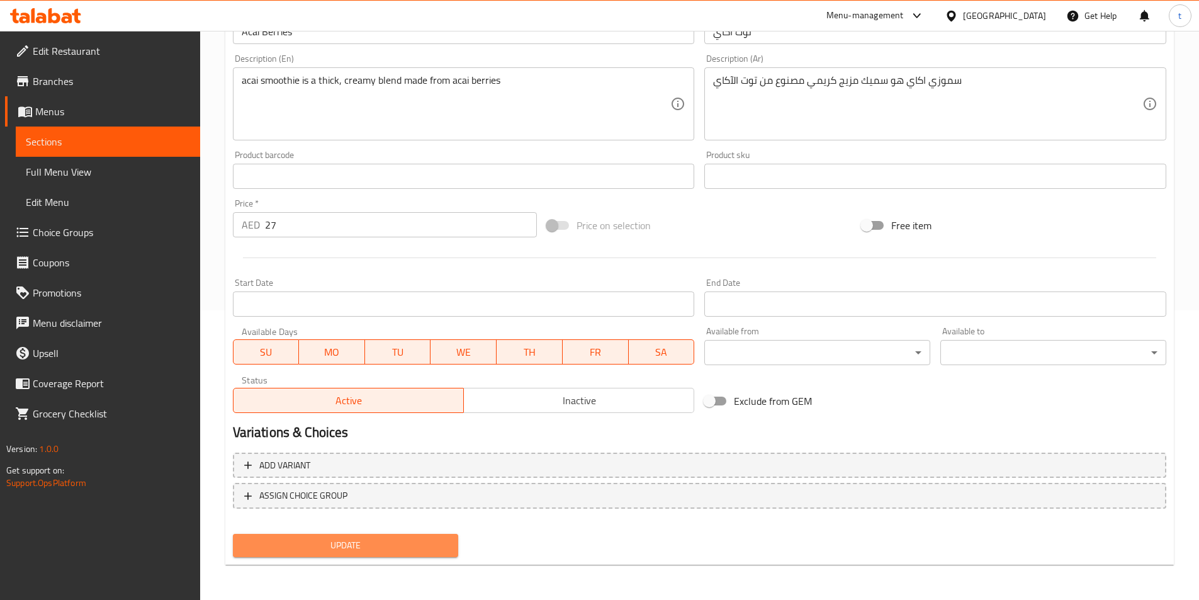
click at [353, 555] on button "Update" at bounding box center [346, 545] width 226 height 23
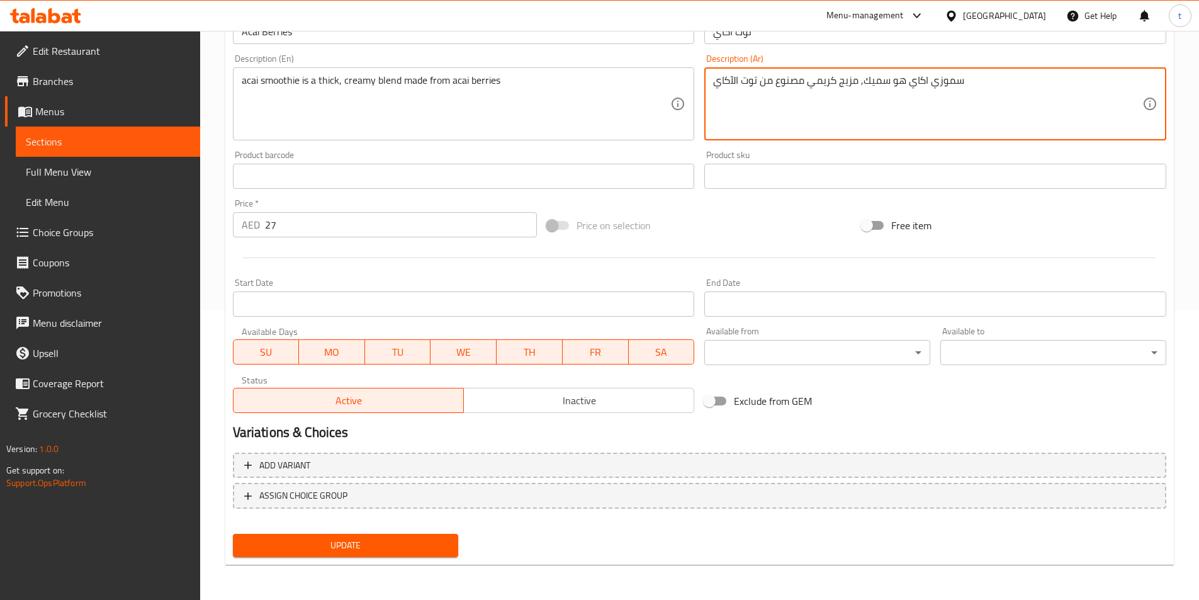
type textarea "سموزي اكاي هو سميك, مزيج كريمي مصنوع من توت الآكاي"
click at [396, 546] on span "Update" at bounding box center [346, 546] width 206 height 16
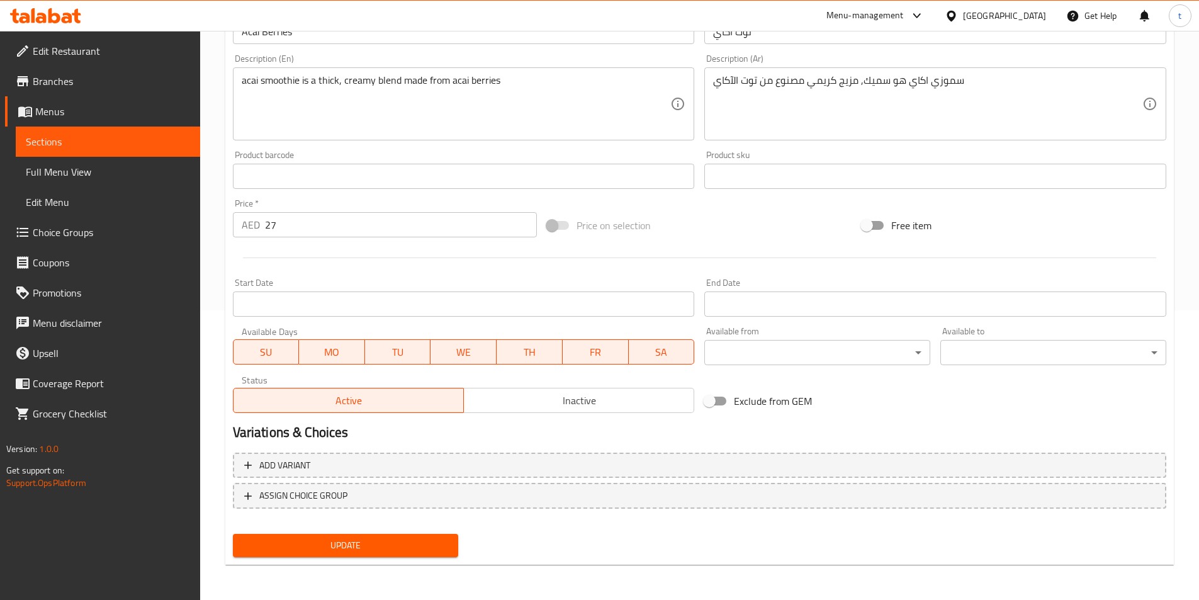
click at [62, 133] on link "Sections" at bounding box center [108, 142] width 184 height 30
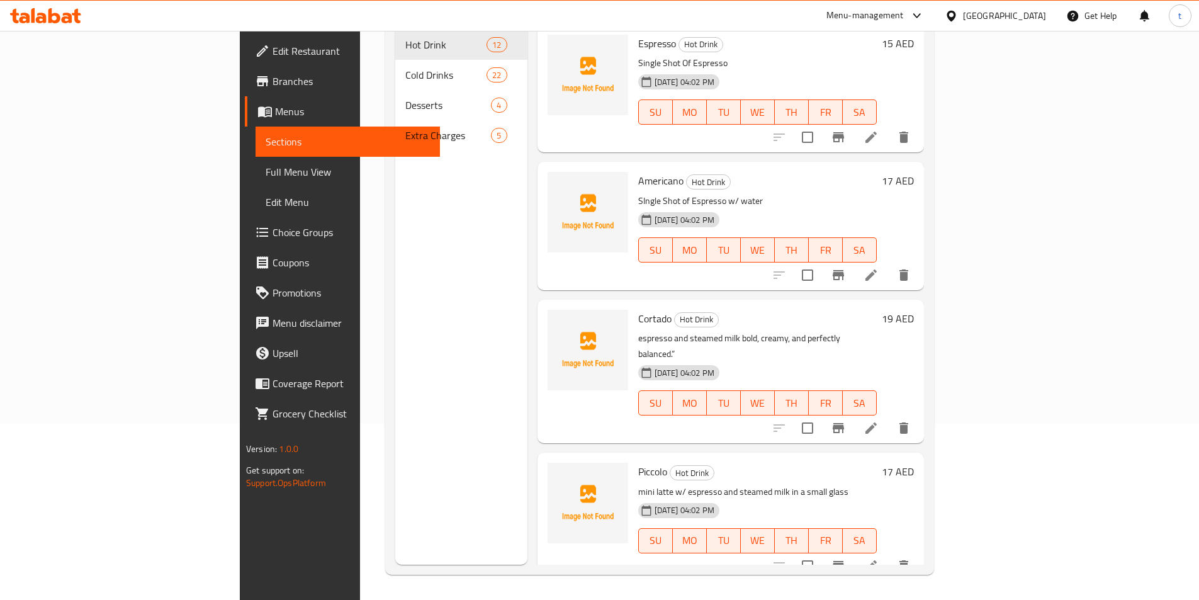
scroll to position [176, 0]
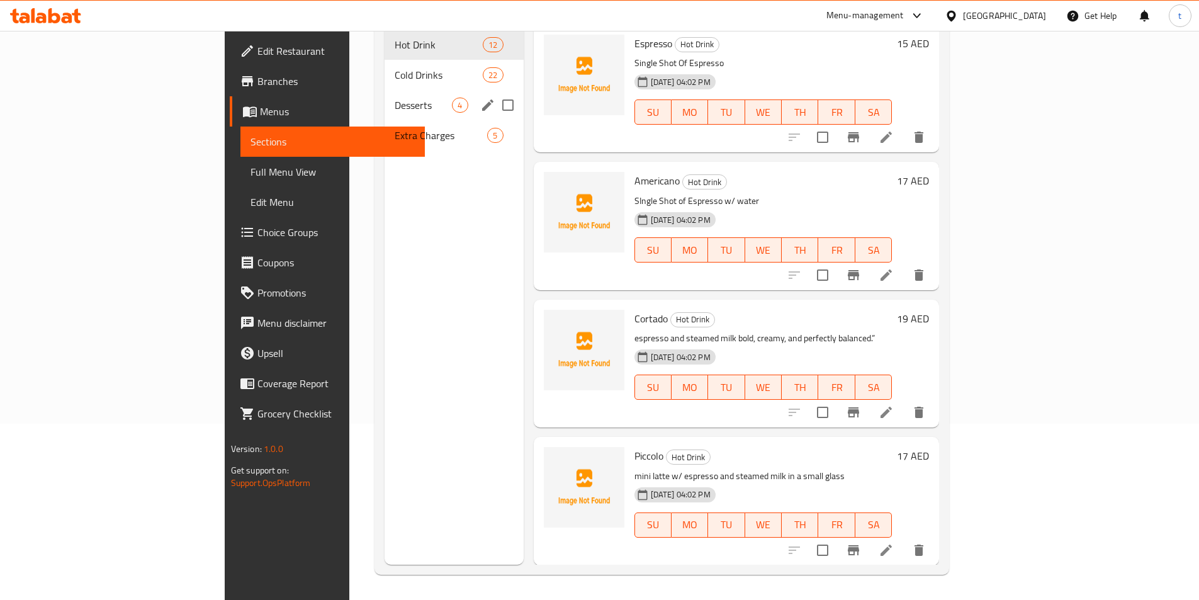
click at [385, 90] on div "Desserts 4" at bounding box center [454, 105] width 139 height 30
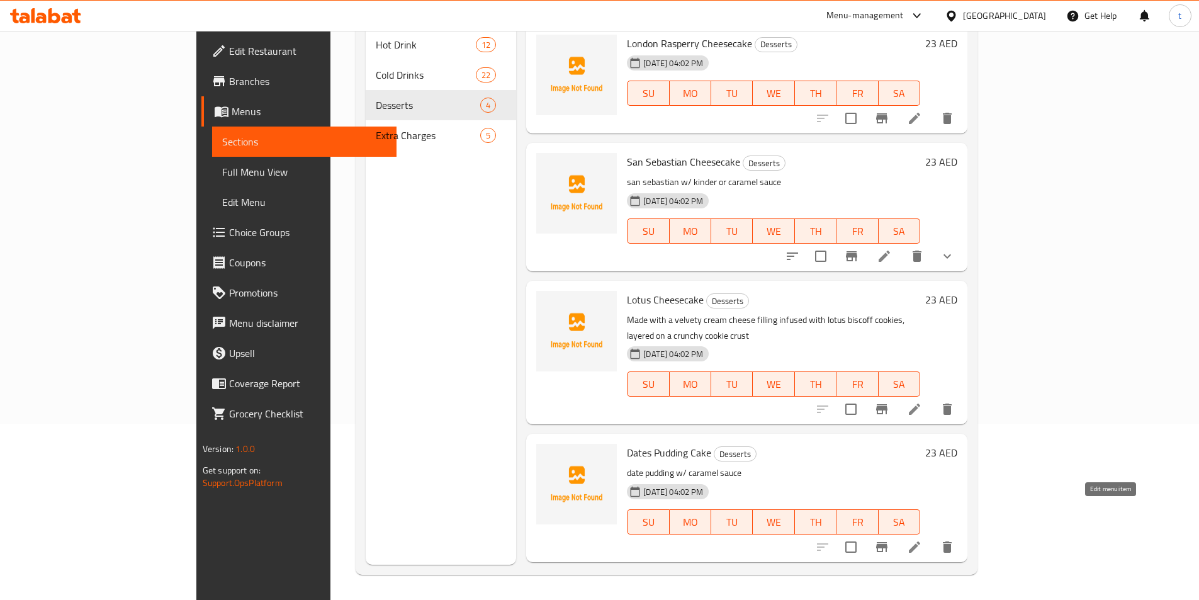
click at [922, 540] on icon at bounding box center [914, 547] width 15 height 15
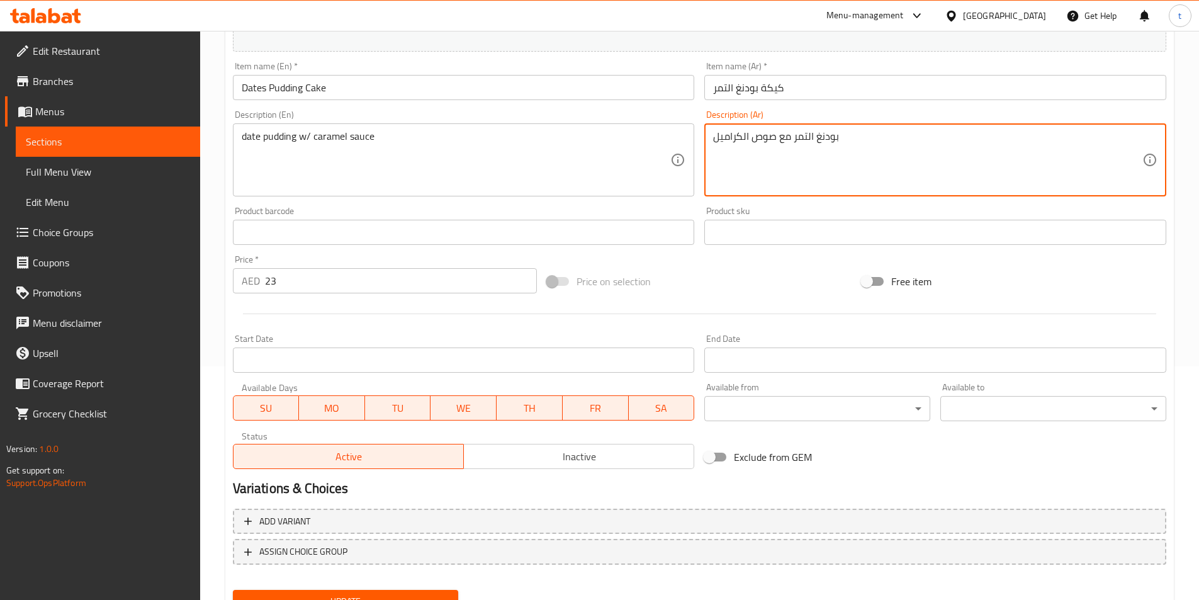
scroll to position [290, 0]
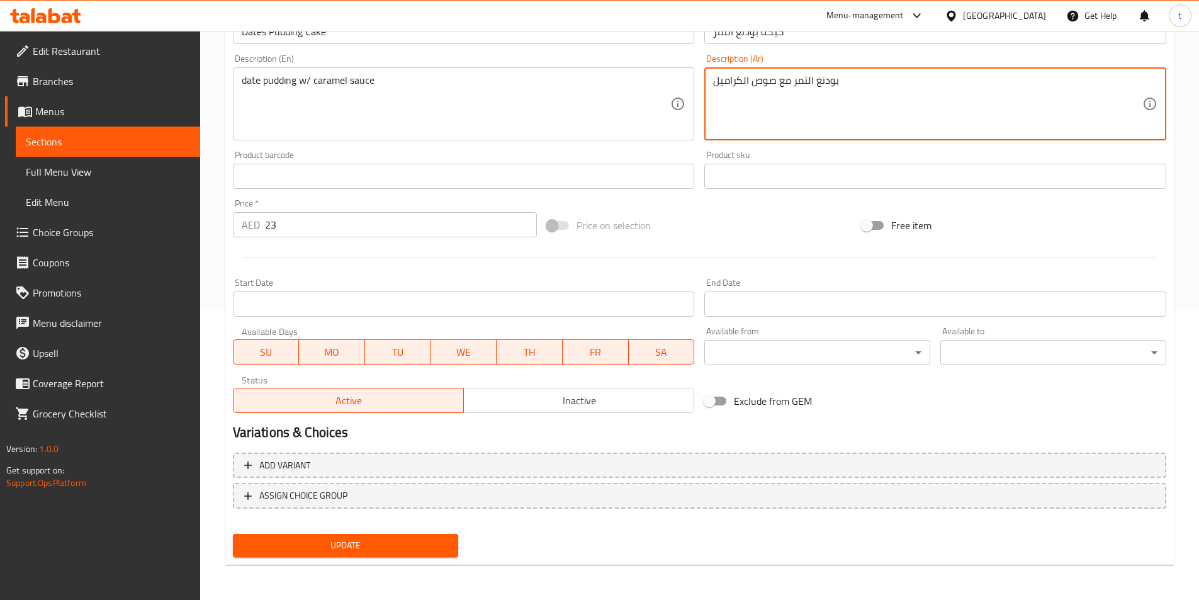
type textarea "بودنغ التمر مع صوص الكراميل"
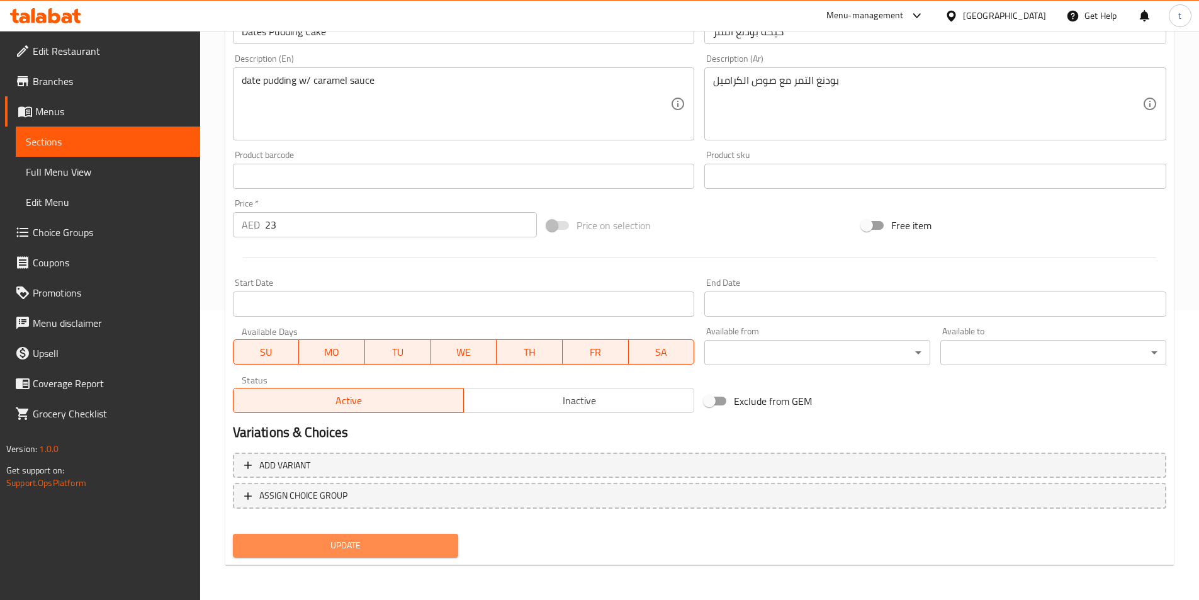
click at [387, 549] on span "Update" at bounding box center [346, 546] width 206 height 16
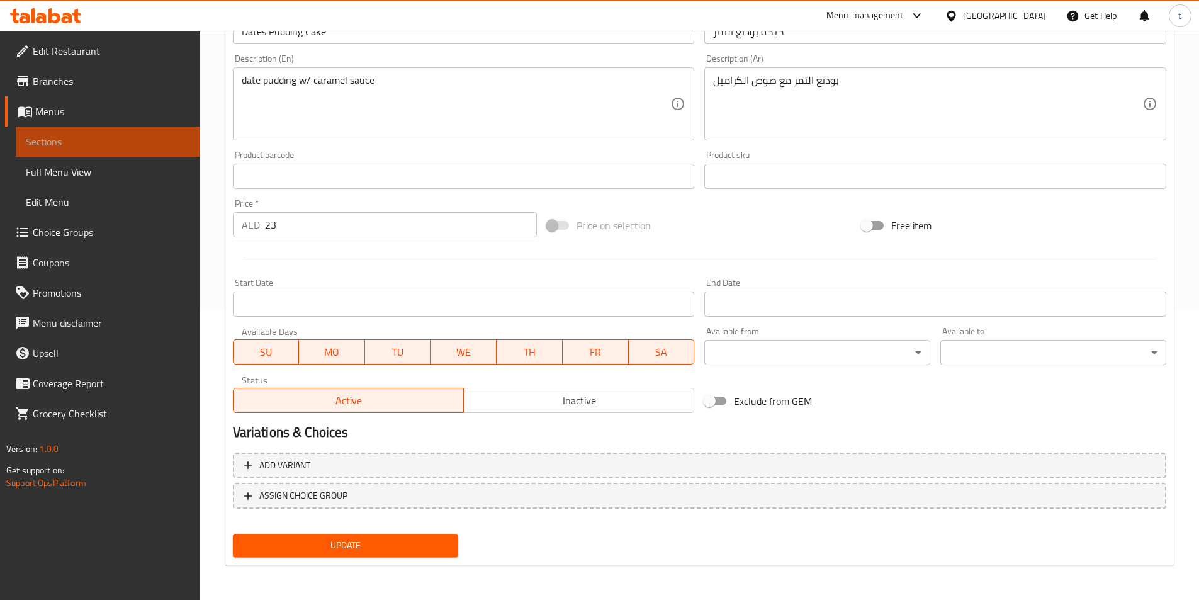
click at [86, 147] on span "Sections" at bounding box center [108, 141] width 164 height 15
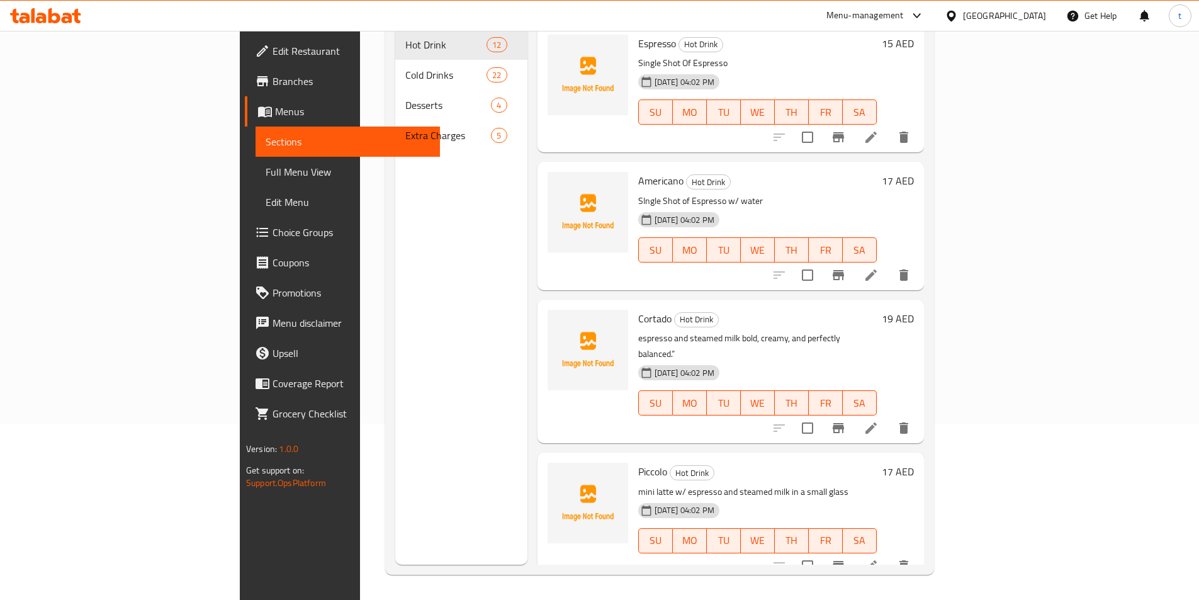
scroll to position [176, 0]
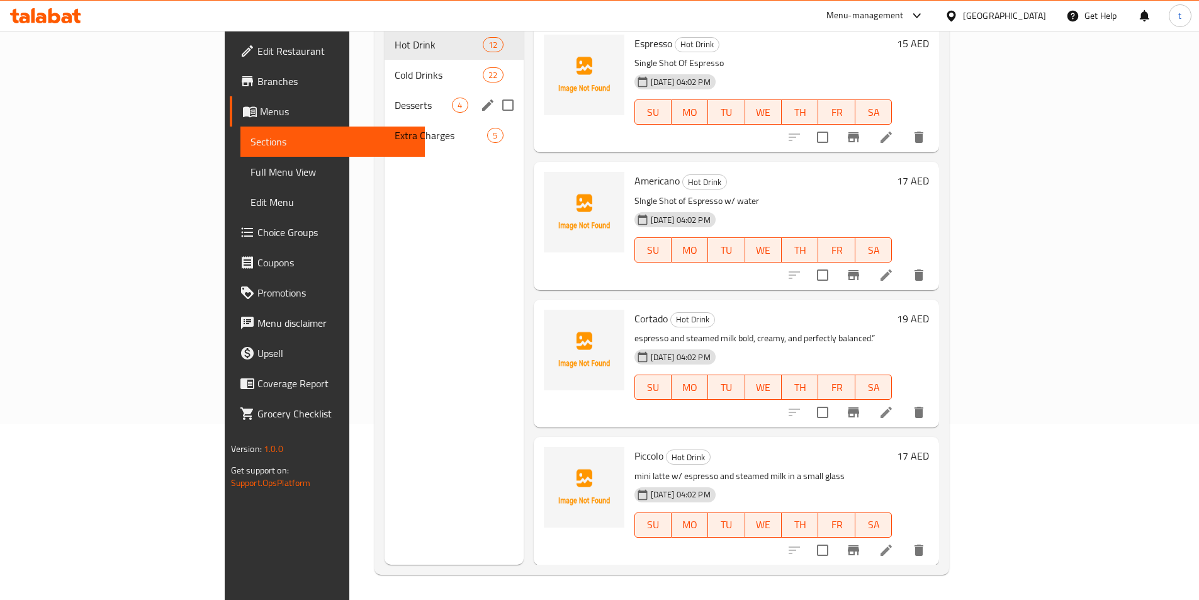
click at [395, 98] on span "Desserts" at bounding box center [423, 105] width 57 height 15
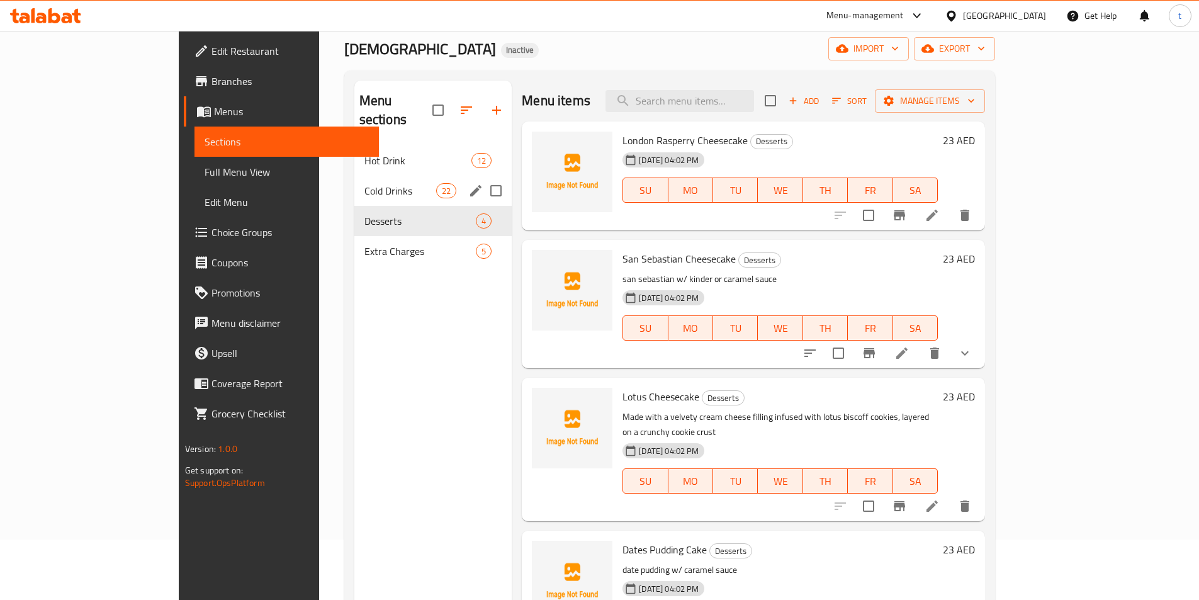
scroll to position [50, 0]
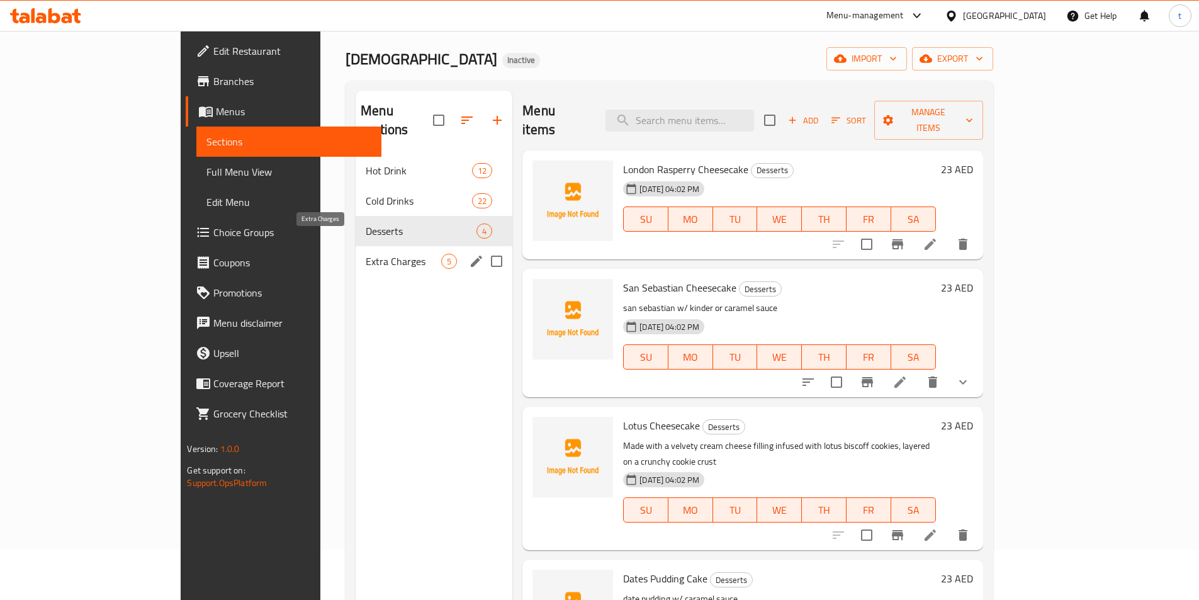
click at [366, 254] on span "Extra Charges" at bounding box center [404, 261] width 76 height 15
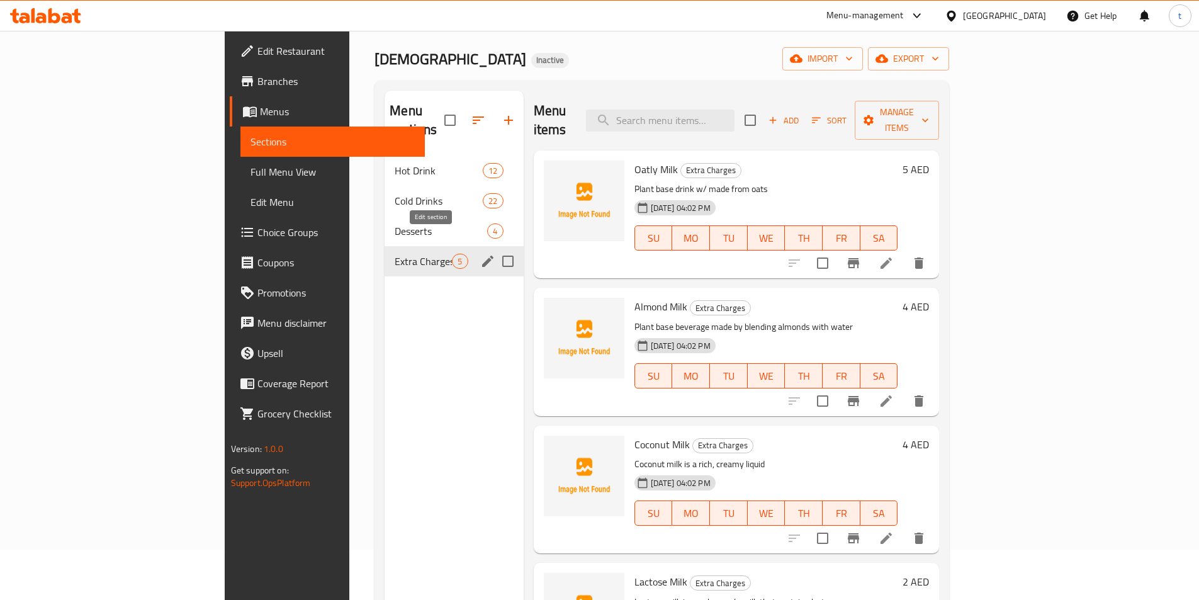
click at [480, 254] on icon "edit" at bounding box center [487, 261] width 15 height 15
click at [482, 256] on icon "edit" at bounding box center [487, 261] width 11 height 11
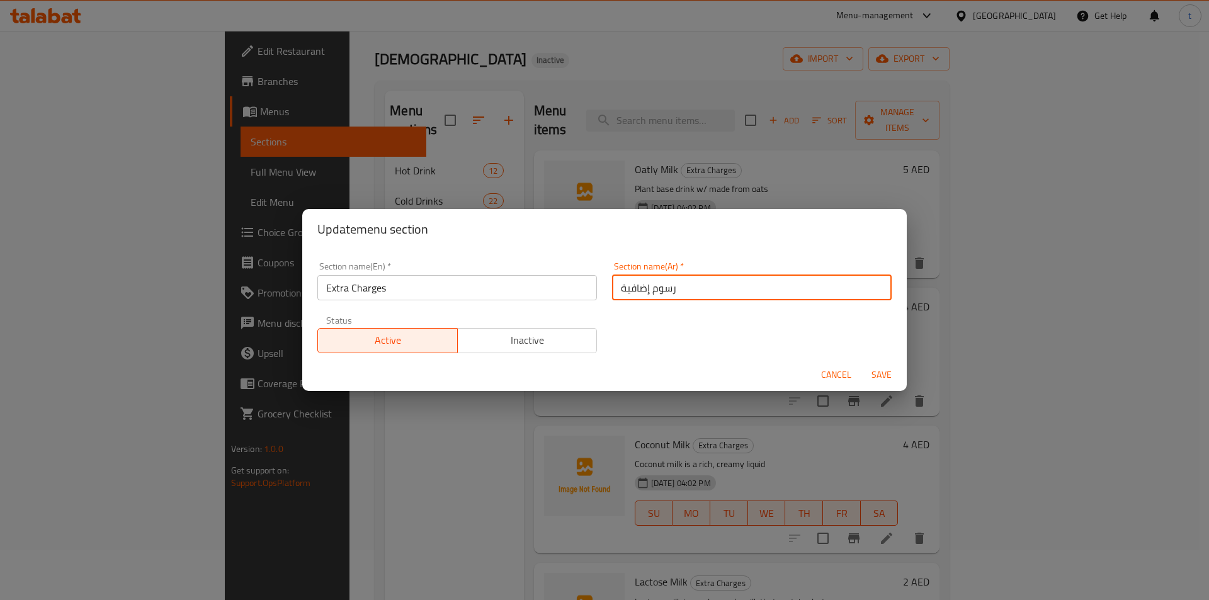
drag, startPoint x: 682, startPoint y: 290, endPoint x: 605, endPoint y: 295, distance: 77.0
click at [605, 295] on div "Section name(Ar)   * رسوم إضافية Section name(Ar) *" at bounding box center [751, 281] width 295 height 54
type input "اكسترا تشارجيز"
click at [880, 367] on span "Save" at bounding box center [881, 375] width 30 height 16
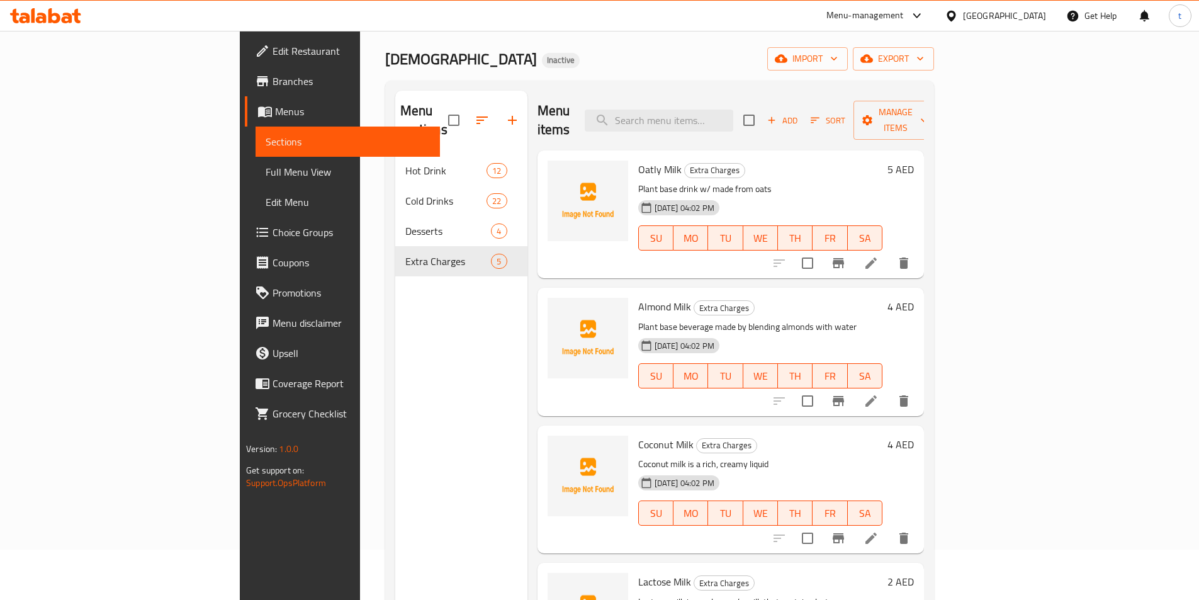
click at [618, 117] on div "Menu items Add Sort Manage items" at bounding box center [731, 121] width 387 height 60
click at [395, 395] on div "Menu sections Hot Drink 12 Cold Drinks 22 Desserts 4 Extra Charges 5" at bounding box center [461, 391] width 132 height 600
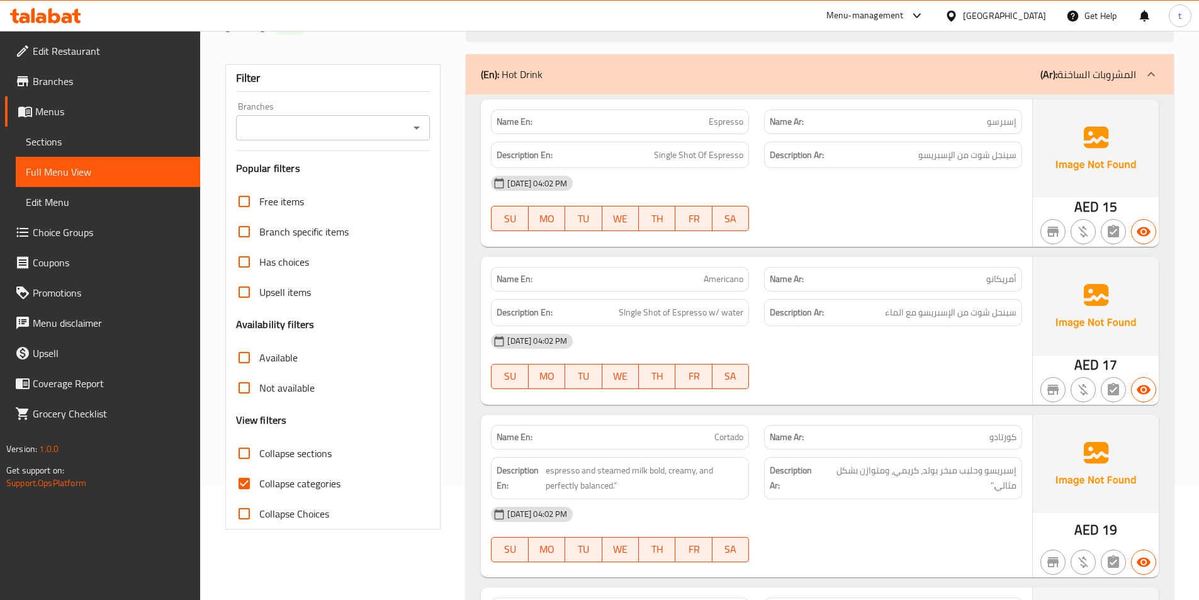
scroll to position [126, 0]
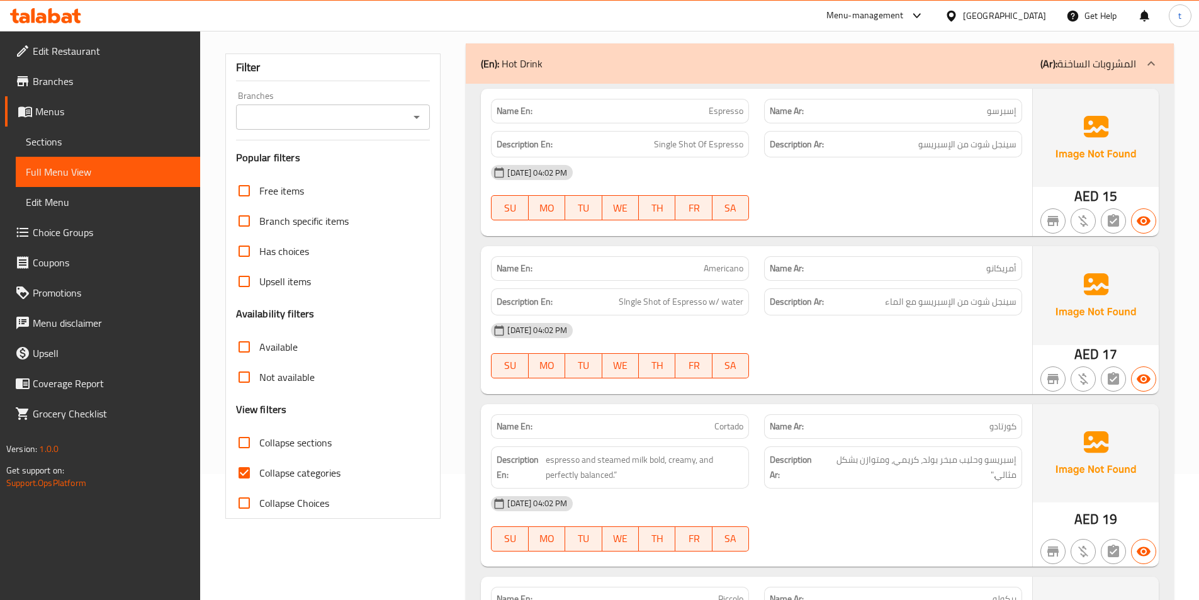
click at [244, 473] on input "Collapse categories" at bounding box center [244, 473] width 30 height 30
checkbox input "false"
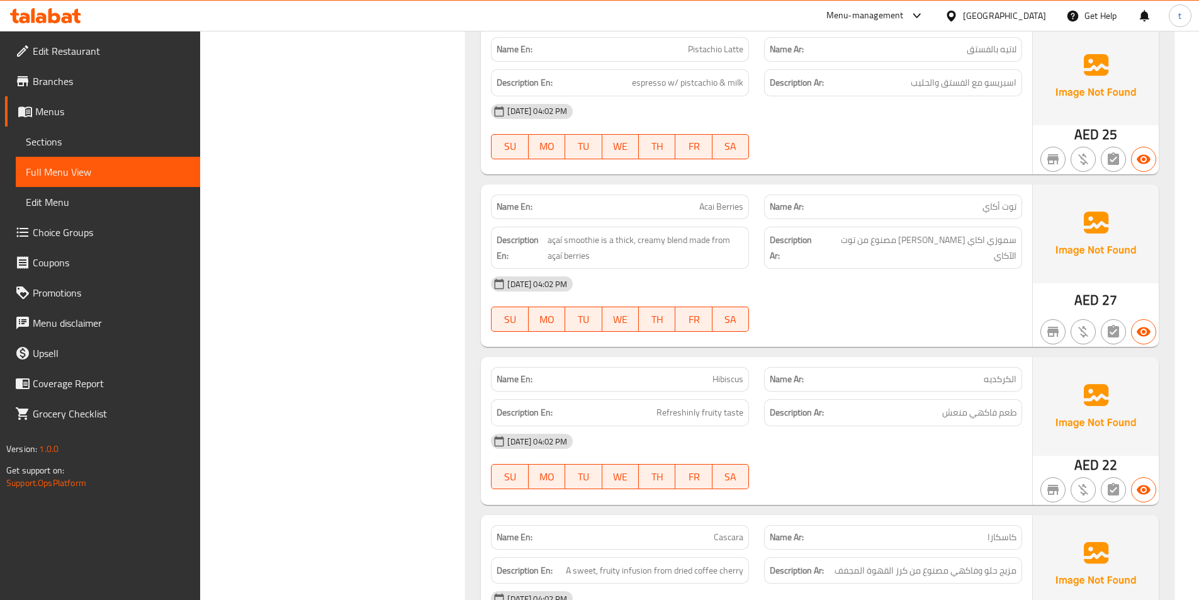
scroll to position [5037, 0]
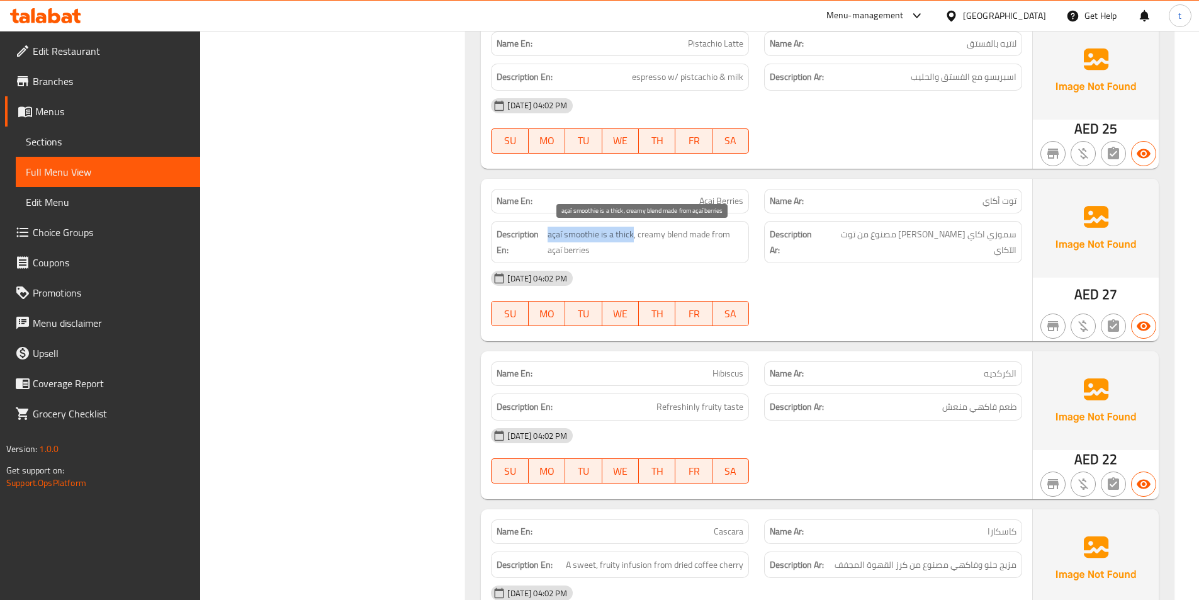
drag, startPoint x: 547, startPoint y: 230, endPoint x: 633, endPoint y: 236, distance: 85.8
click at [633, 236] on span "açaí smoothie is a thick, creamy blend made from açaí berries" at bounding box center [646, 242] width 196 height 31
copy span "açaí smoothie is a thick"
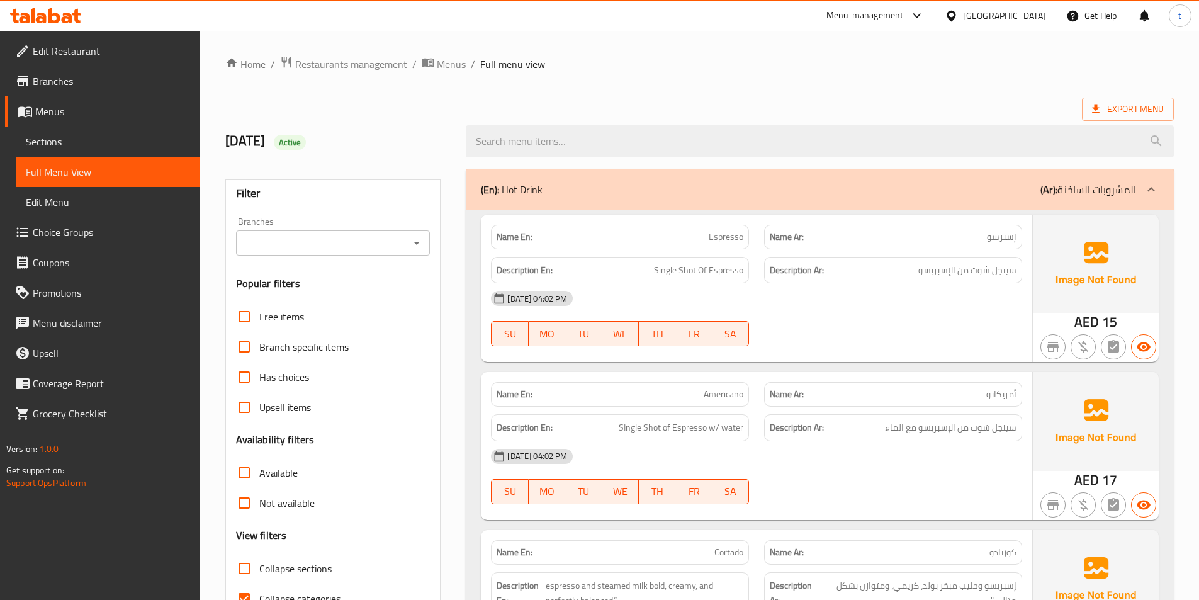
scroll to position [70, 0]
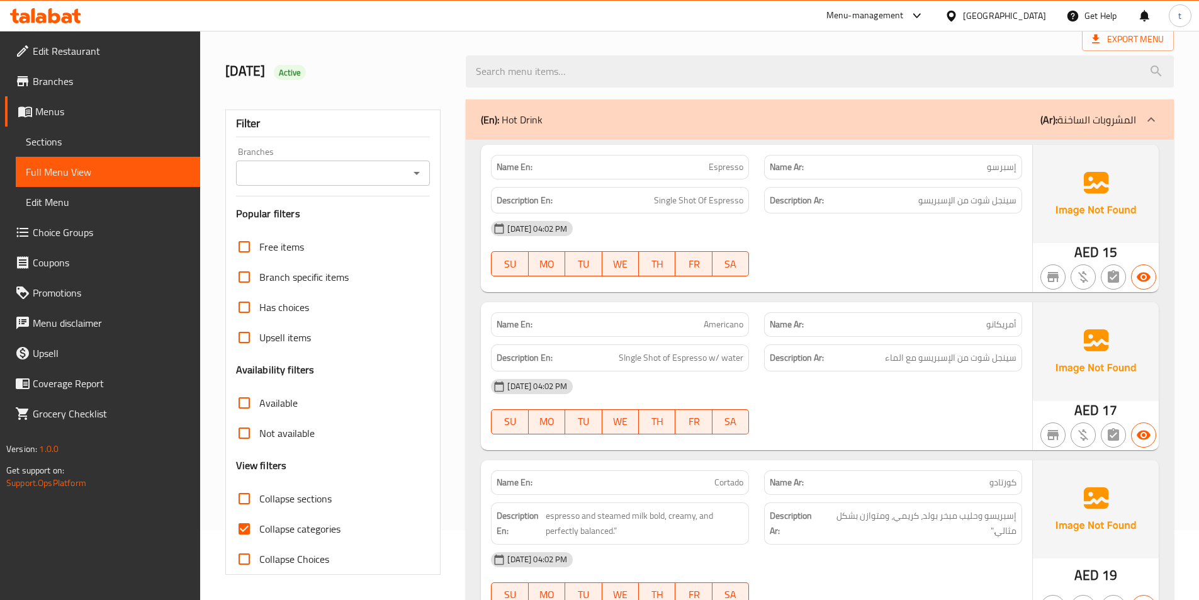
click at [245, 527] on input "Collapse categories" at bounding box center [244, 529] width 30 height 30
checkbox input "false"
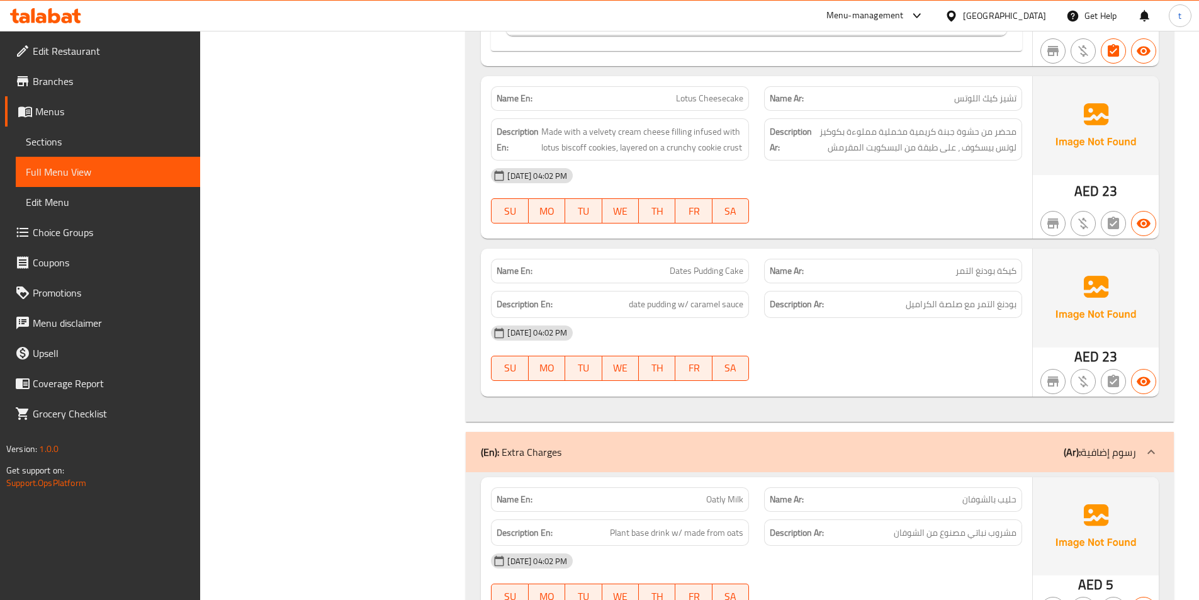
scroll to position [6240, 0]
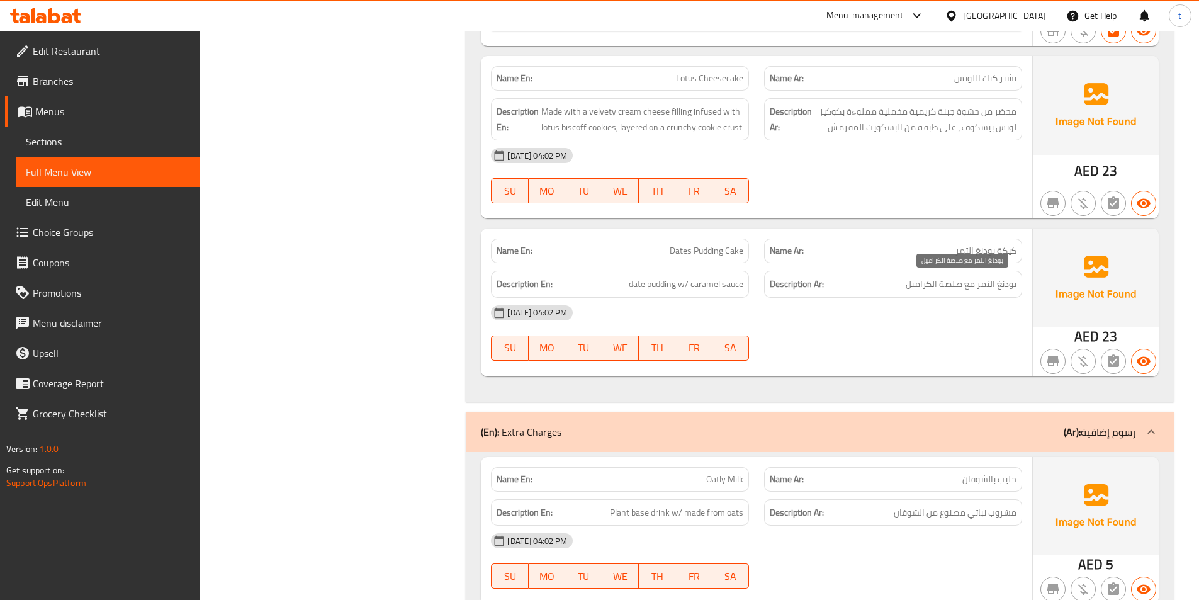
click at [954, 285] on span "بودنغ التمر مع صلصة الكراميل" at bounding box center [961, 284] width 111 height 16
drag, startPoint x: 946, startPoint y: 281, endPoint x: 973, endPoint y: 281, distance: 27.1
click at [973, 281] on span "بودنغ التمر مع صلصة الكراميل" at bounding box center [961, 284] width 111 height 16
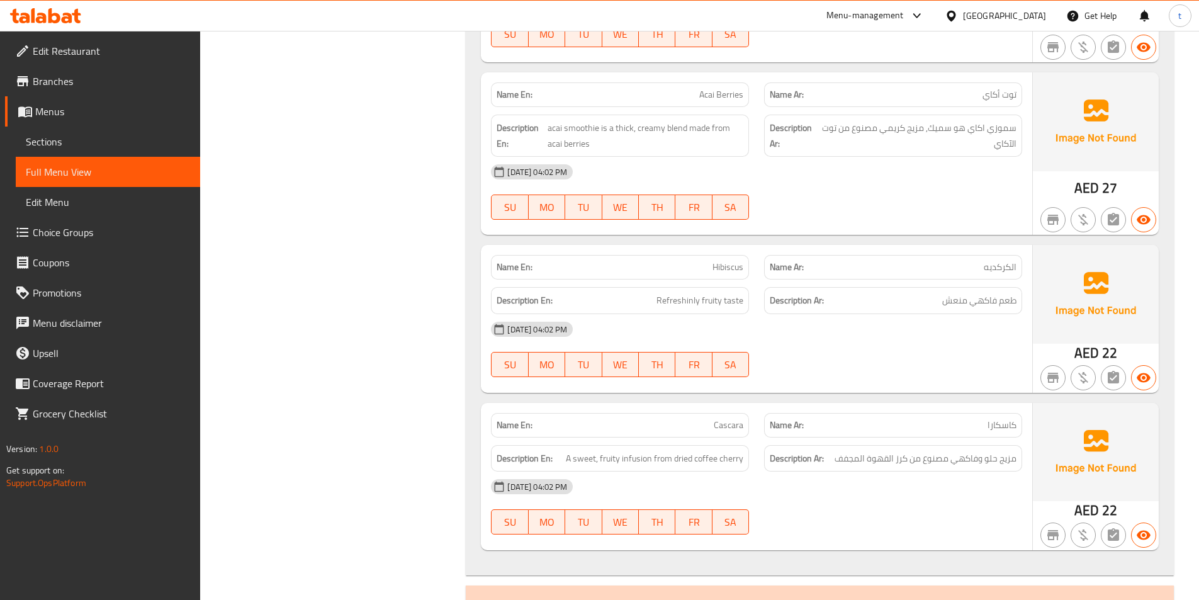
scroll to position [5296, 0]
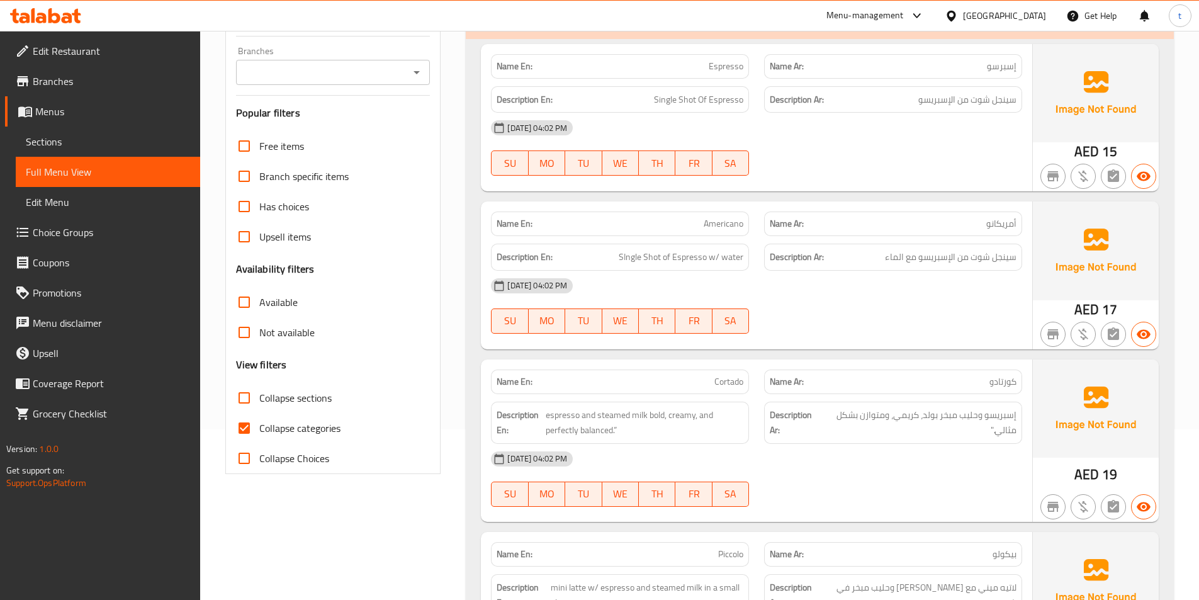
scroll to position [189, 0]
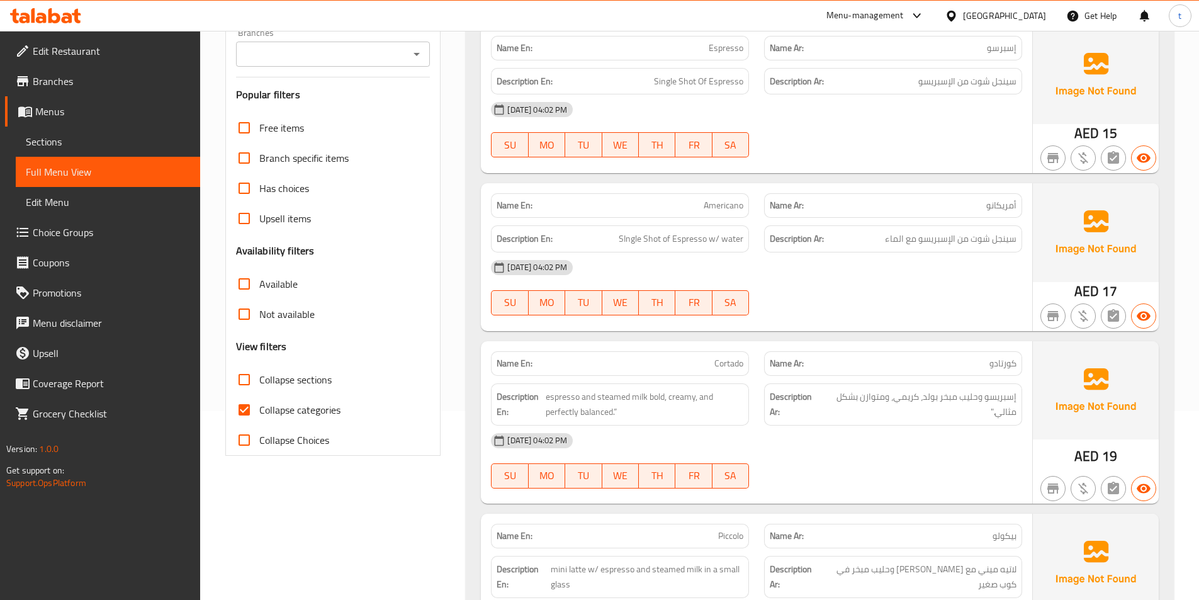
click at [241, 407] on input "Collapse categories" at bounding box center [244, 410] width 30 height 30
checkbox input "false"
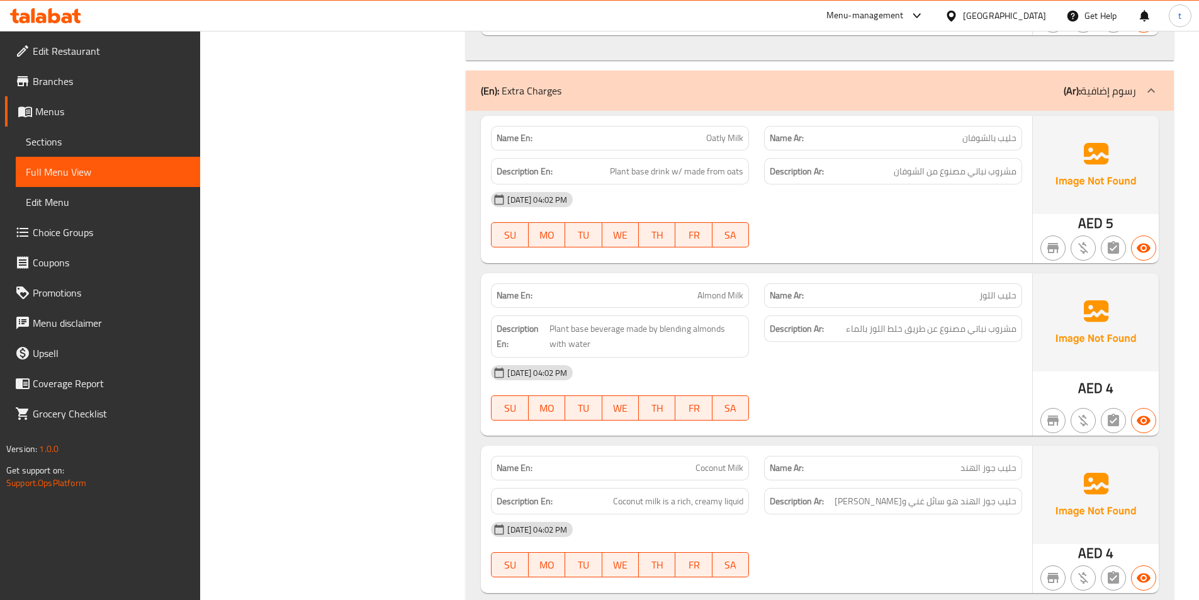
scroll to position [6589, 0]
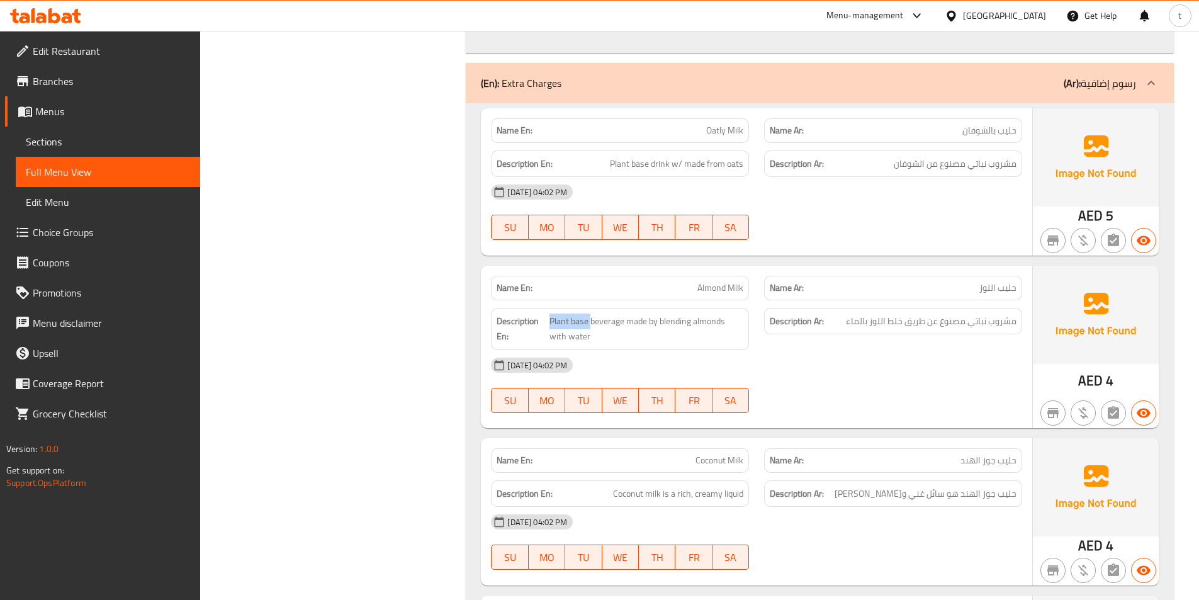
drag, startPoint x: 590, startPoint y: 322, endPoint x: 548, endPoint y: 324, distance: 42.3
copy span "Plant base"
click at [624, 319] on span "Plant base beverage made by blending almonds with water" at bounding box center [647, 329] width 195 height 31
drag, startPoint x: 621, startPoint y: 318, endPoint x: 556, endPoint y: 318, distance: 65.5
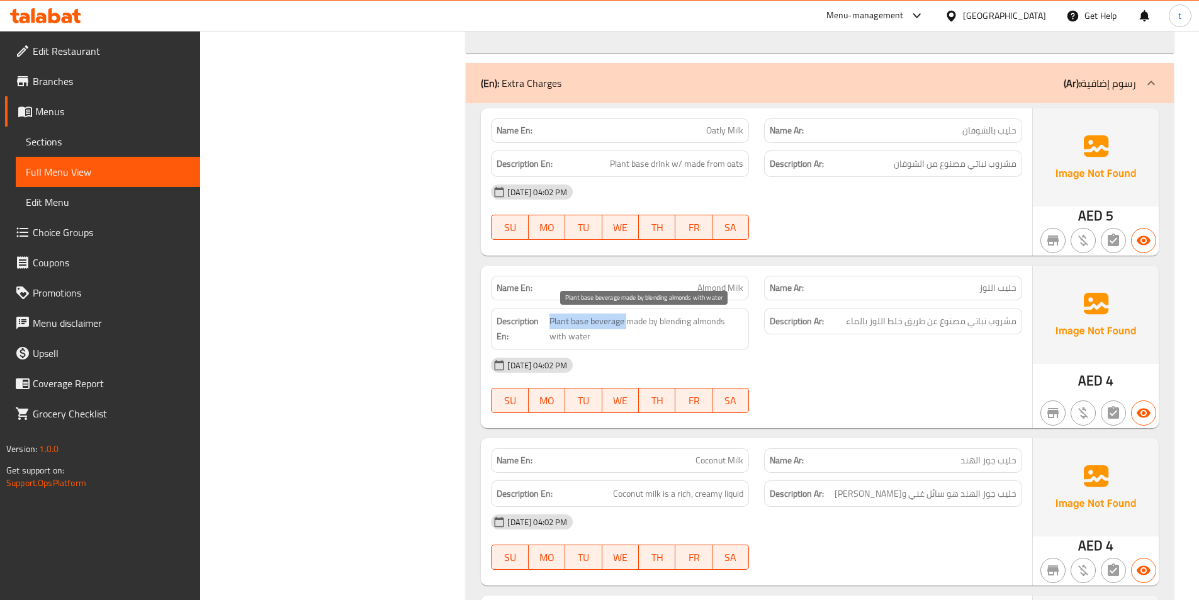
click at [556, 318] on span "Plant base beverage made by blending almonds with water" at bounding box center [647, 329] width 195 height 31
copy span "Plant base beverage"
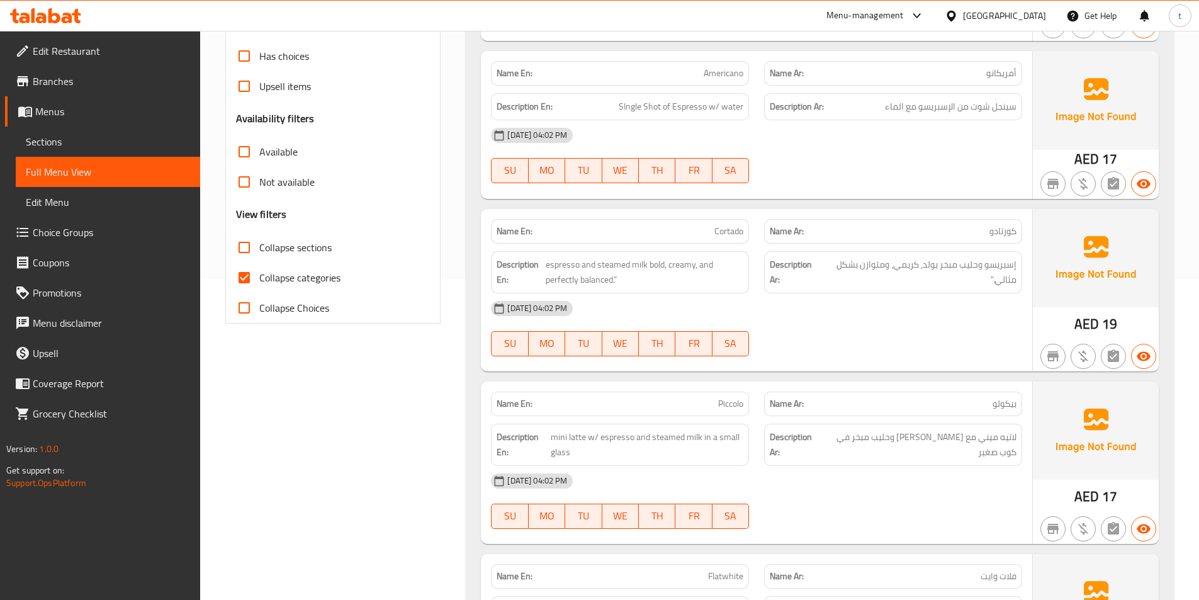
scroll to position [322, 0]
click at [243, 273] on input "Collapse categories" at bounding box center [244, 277] width 30 height 30
checkbox input "false"
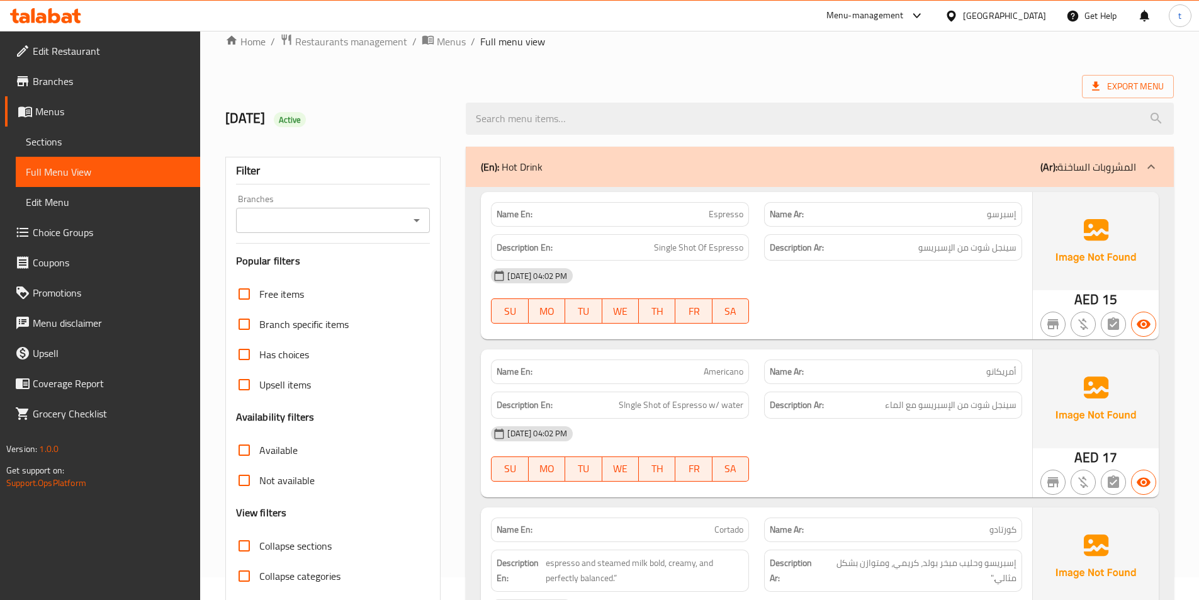
scroll to position [0, 0]
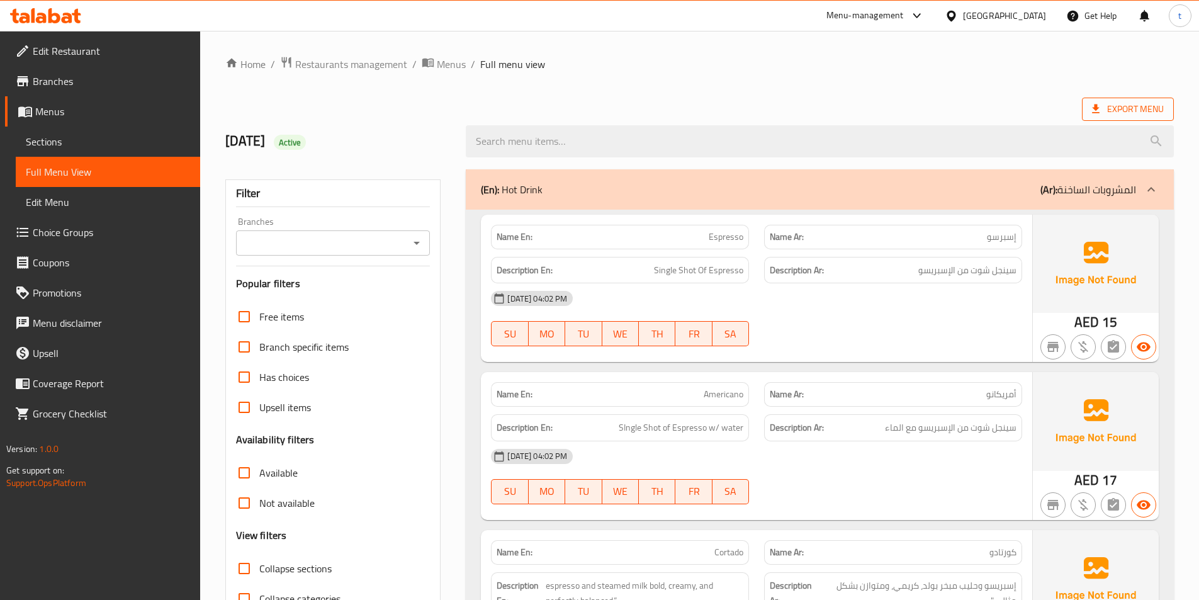
click at [1132, 105] on span "Export Menu" at bounding box center [1128, 109] width 72 height 16
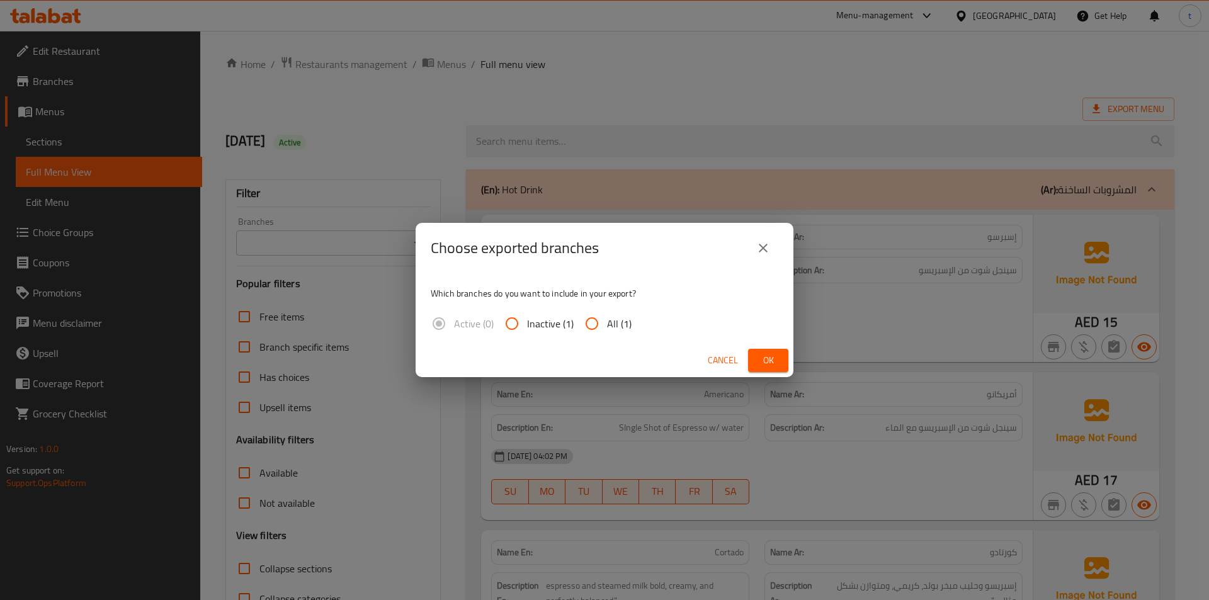
click at [582, 320] on input "All (1)" at bounding box center [592, 324] width 30 height 30
radio input "true"
click at [776, 366] on span "Ok" at bounding box center [768, 361] width 20 height 16
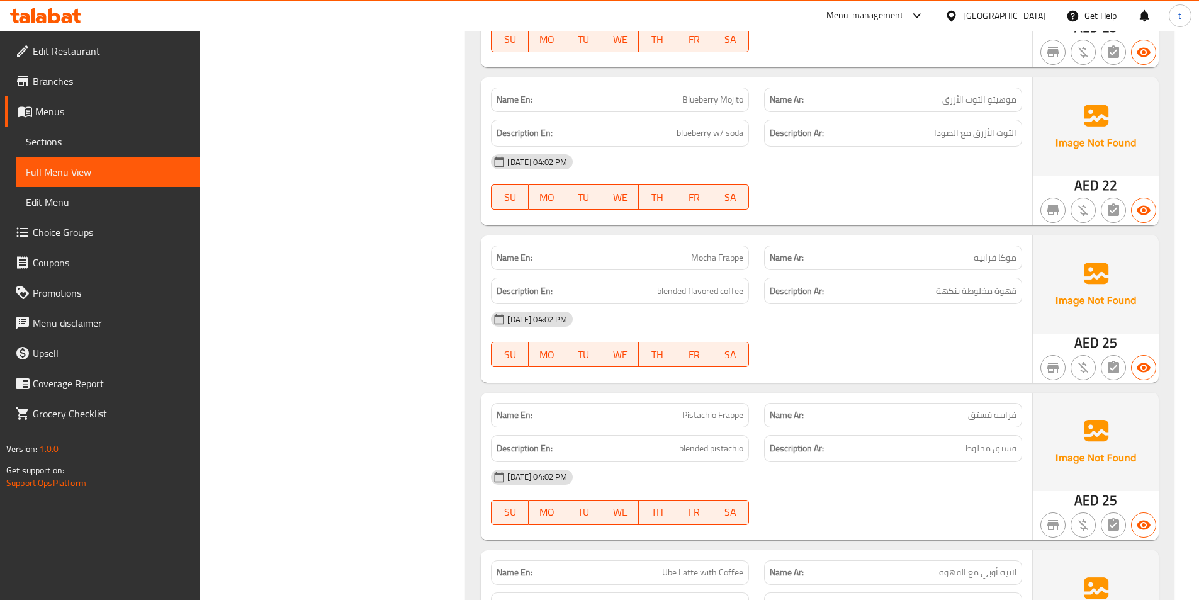
scroll to position [3526, 0]
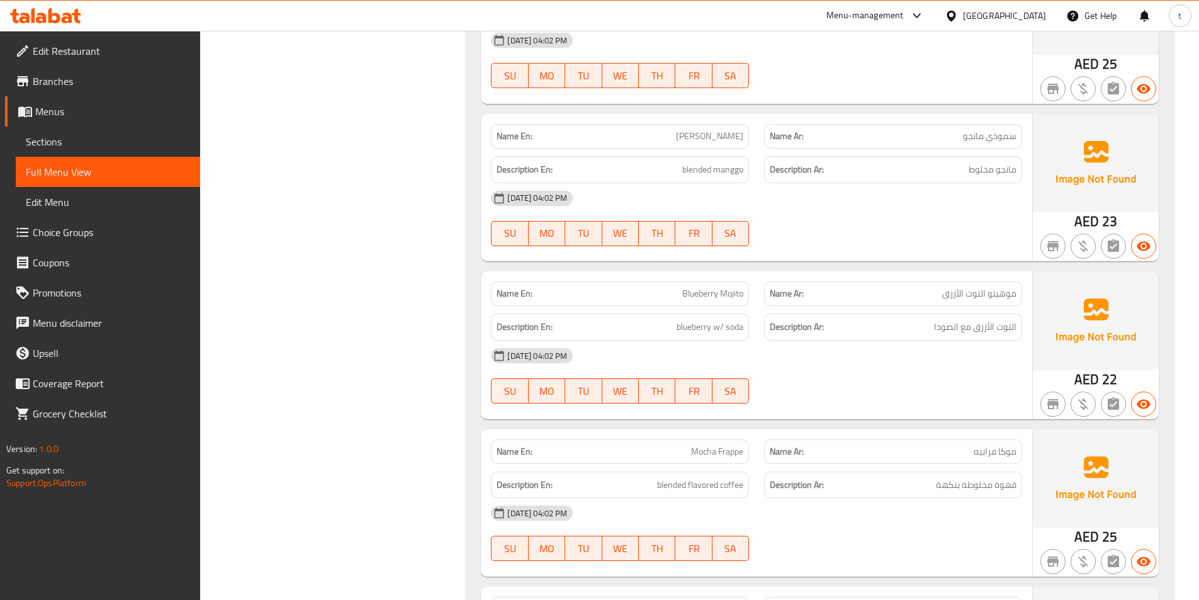
click at [369, 321] on div "Filter Branches Branches Popular filters Free items Branch specific items Has c…" at bounding box center [338, 324] width 241 height 7376
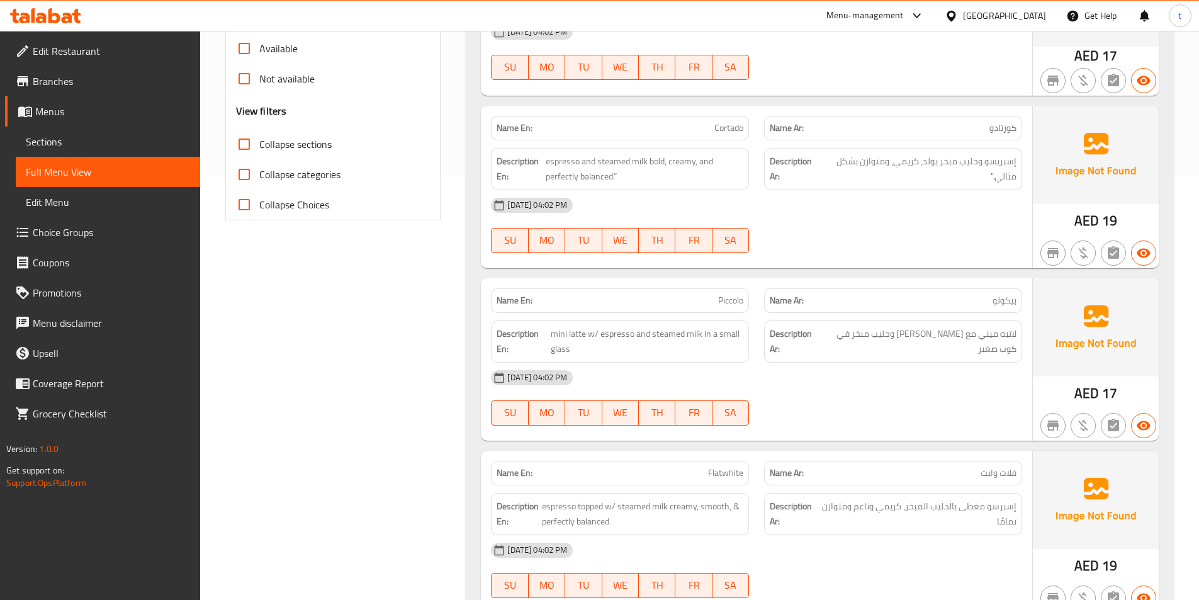
scroll to position [5497, 0]
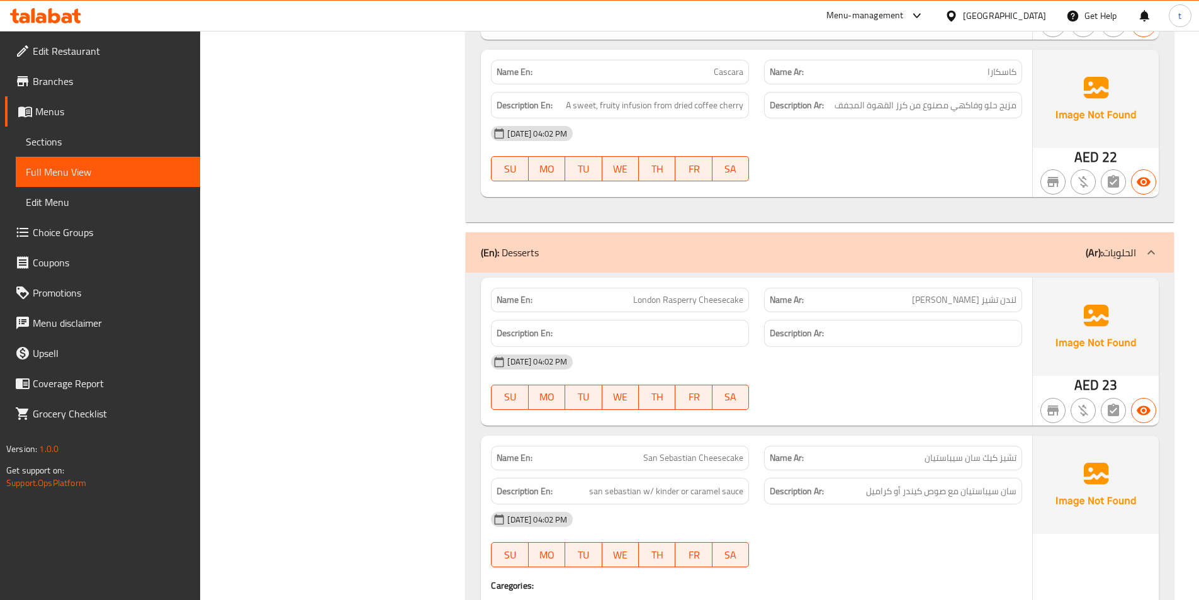
copy span "Rasperry"
